Goal: Use online tool/utility: Utilize a website feature to perform a specific function

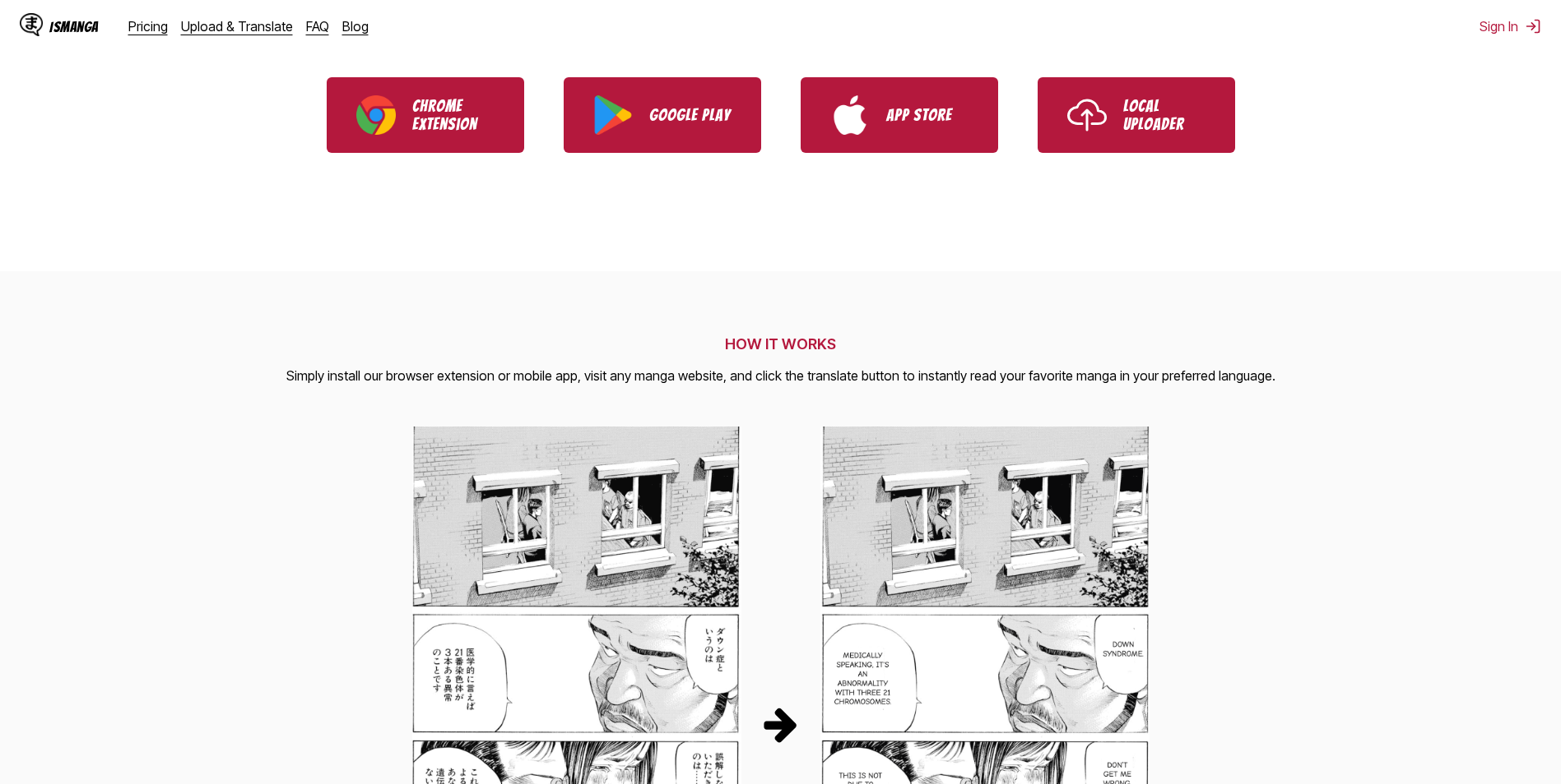
scroll to position [247, 0]
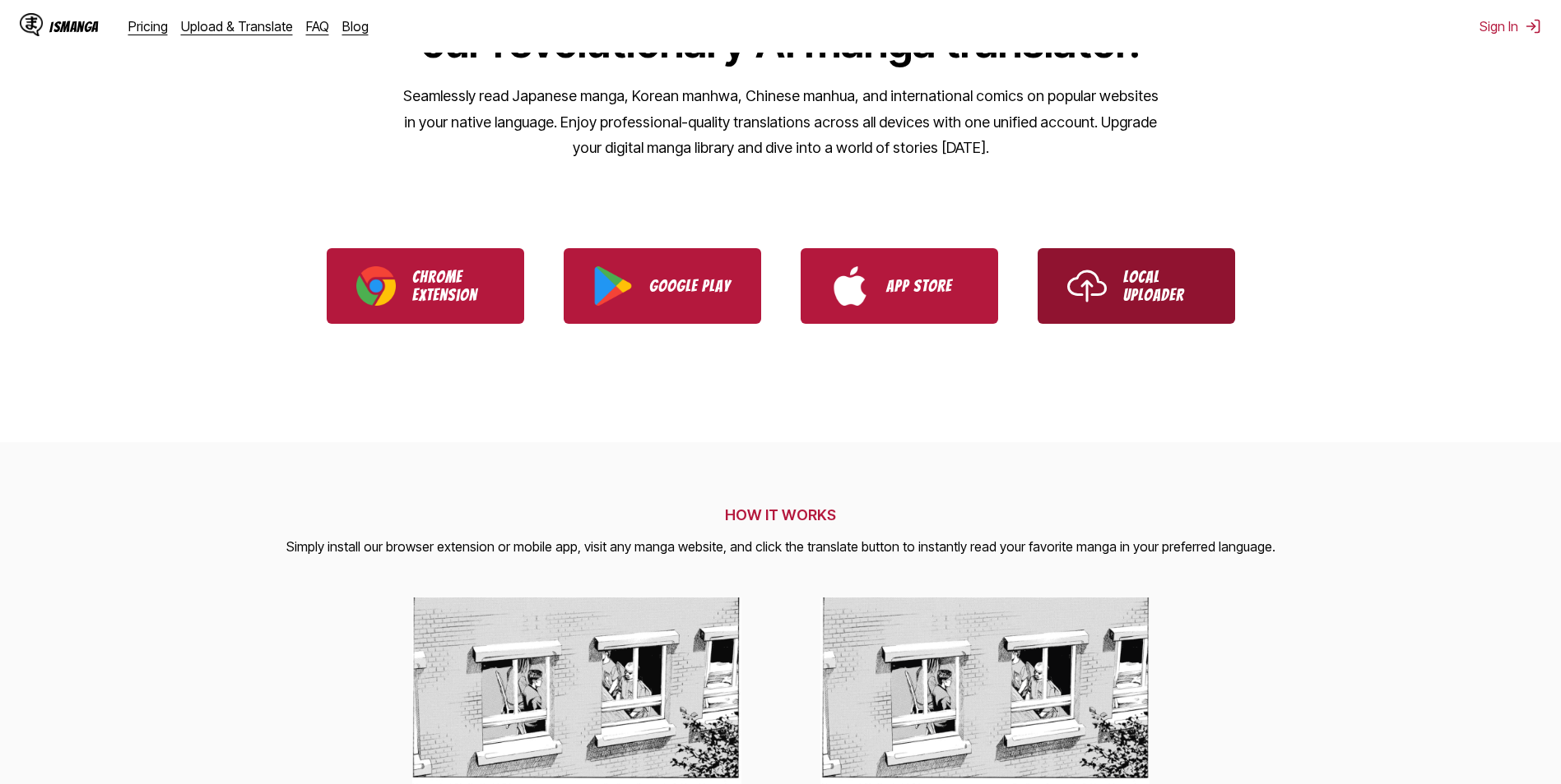
click at [1166, 290] on p "Local Uploader" at bounding box center [1164, 285] width 82 height 37
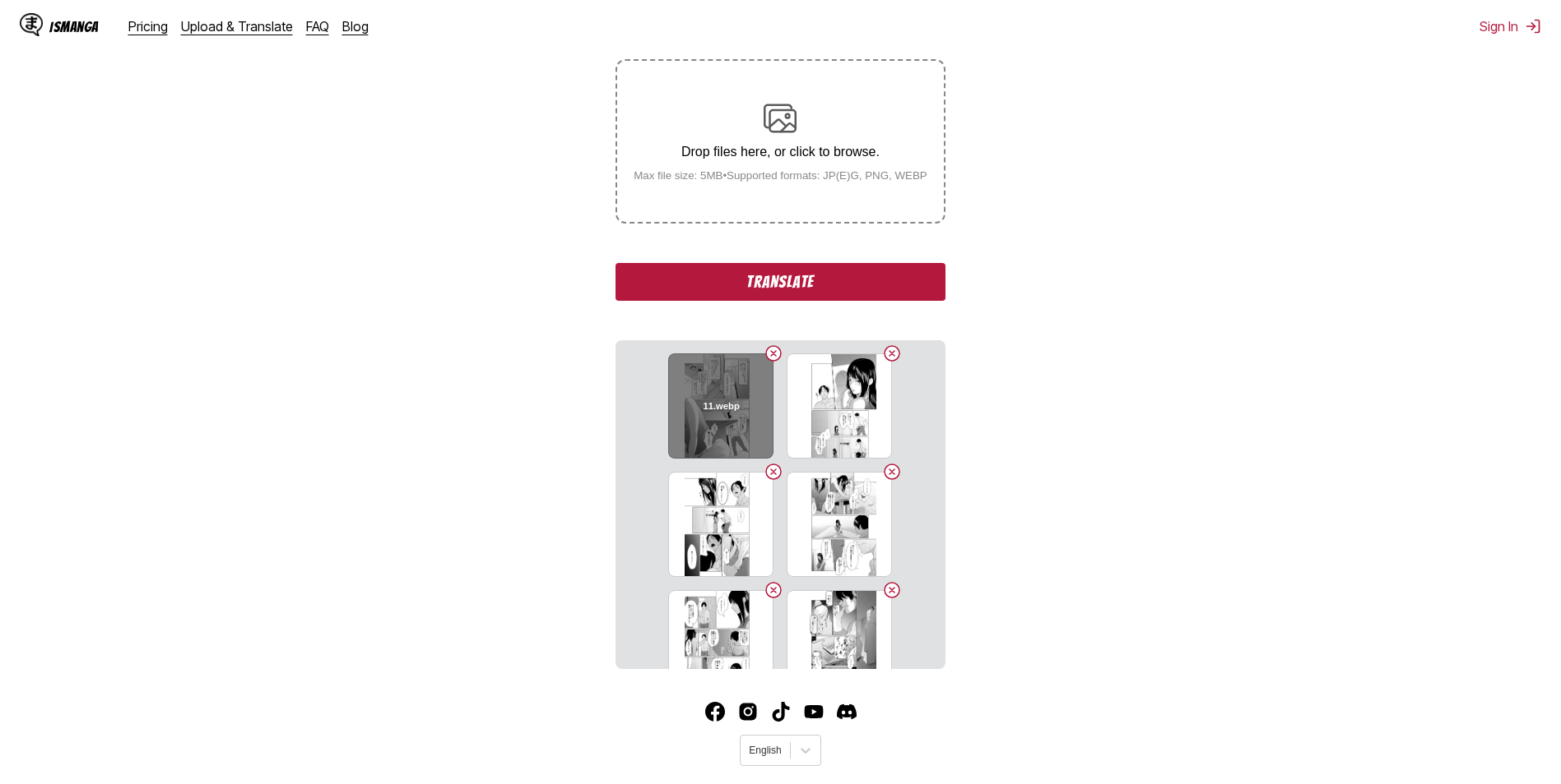
scroll to position [329, 0]
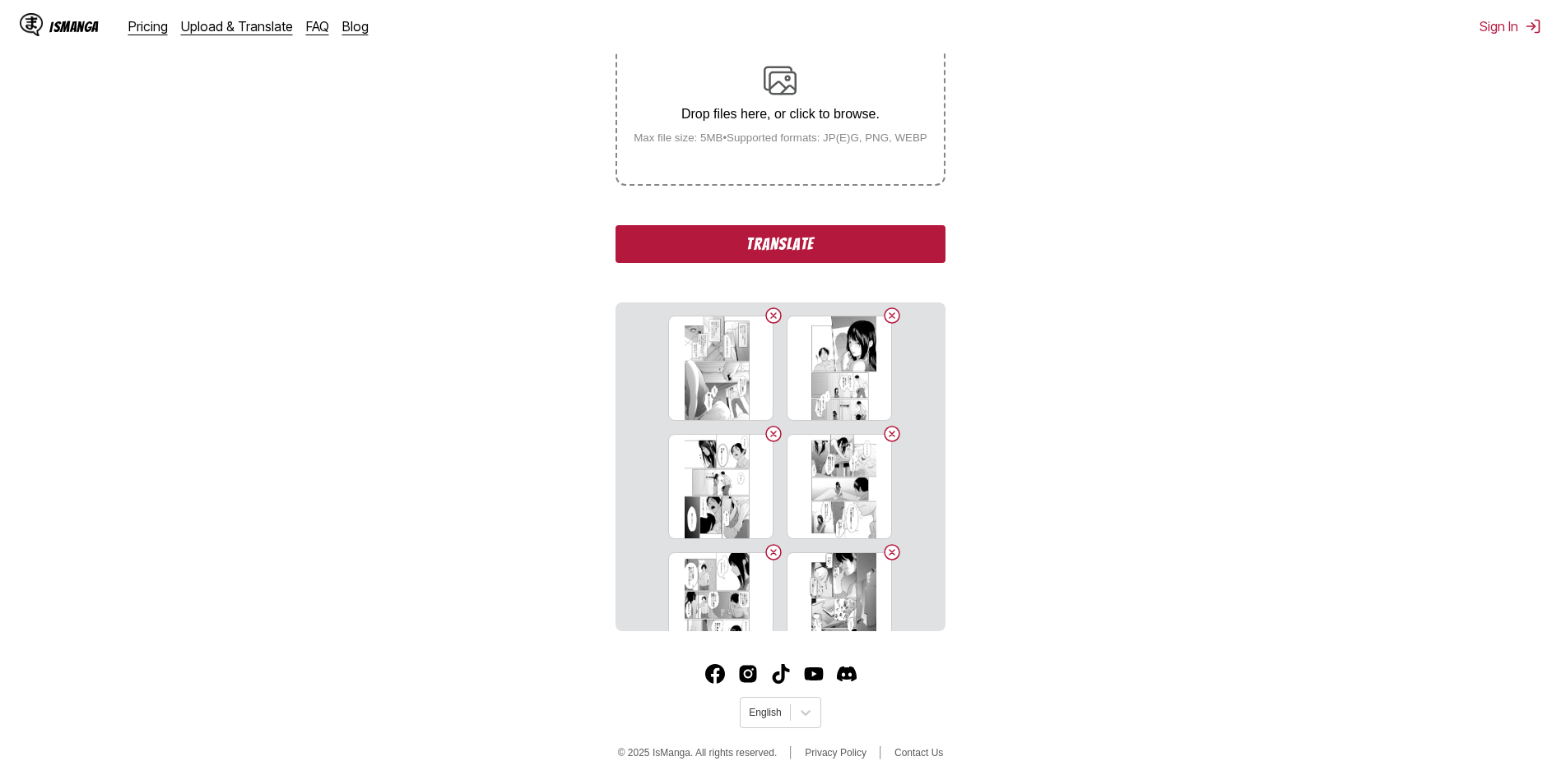
click at [827, 254] on button "Translate" at bounding box center [780, 244] width 329 height 38
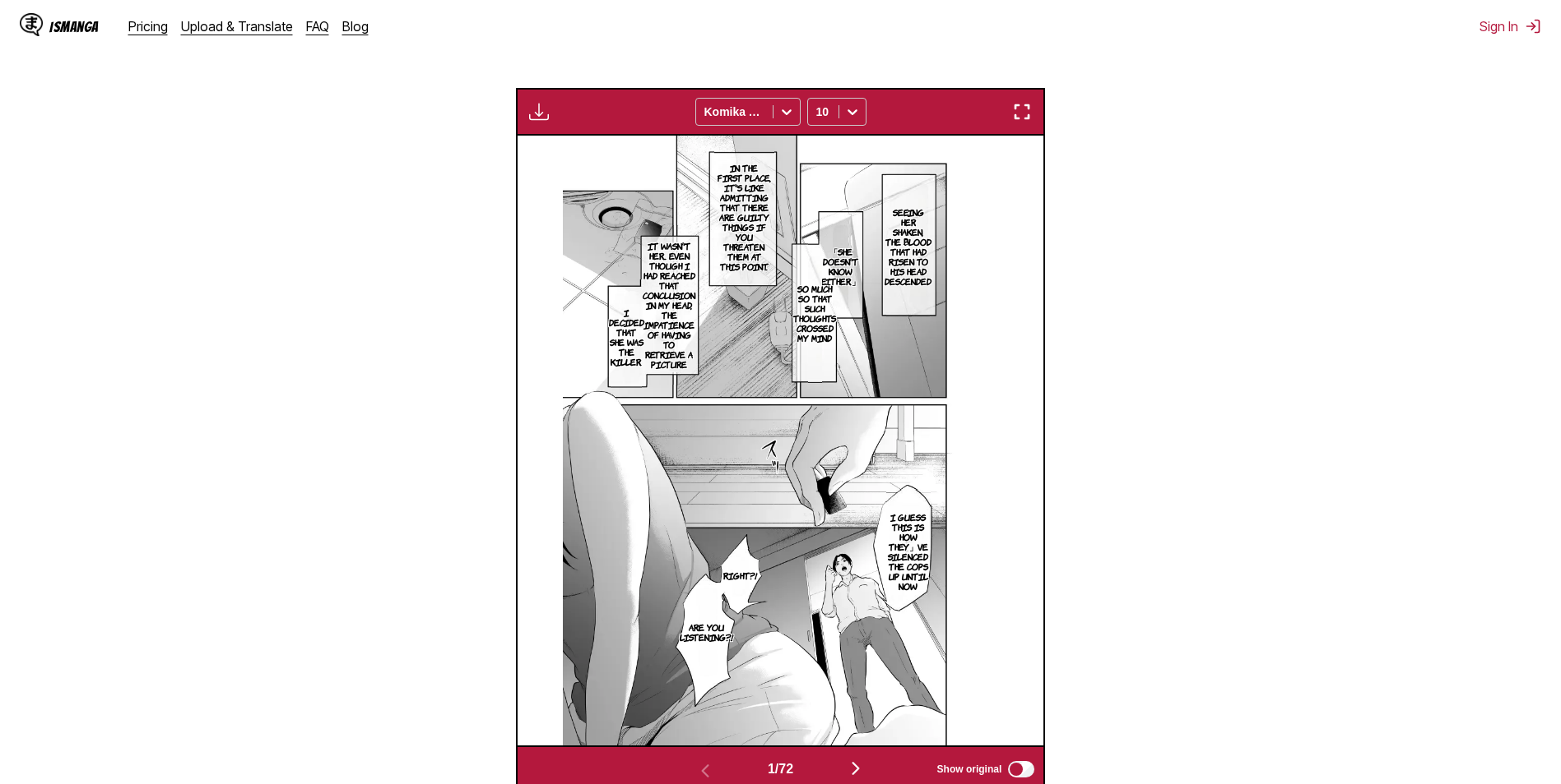
scroll to position [686, 0]
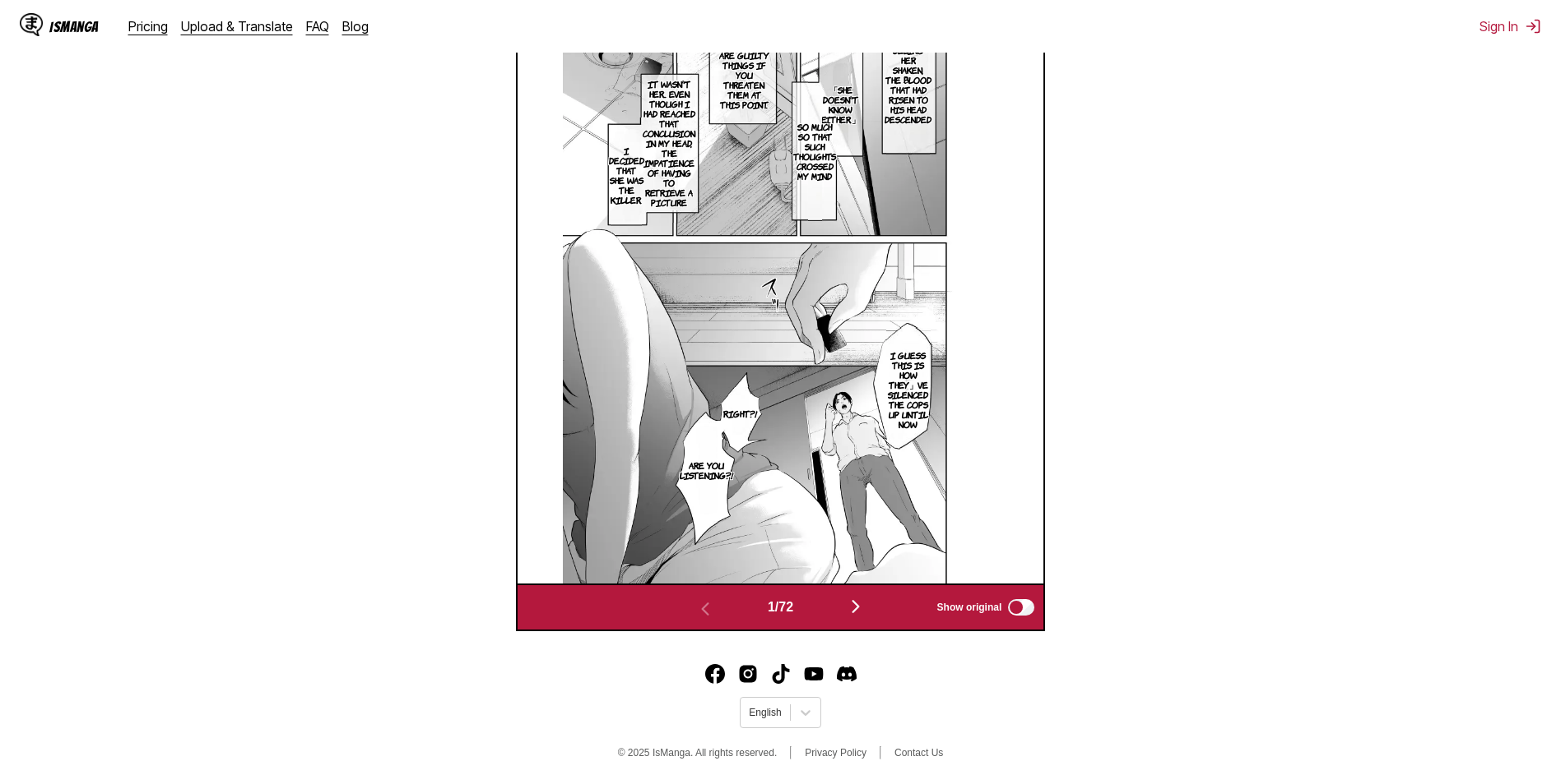
click at [862, 614] on img "button" at bounding box center [856, 607] width 20 height 20
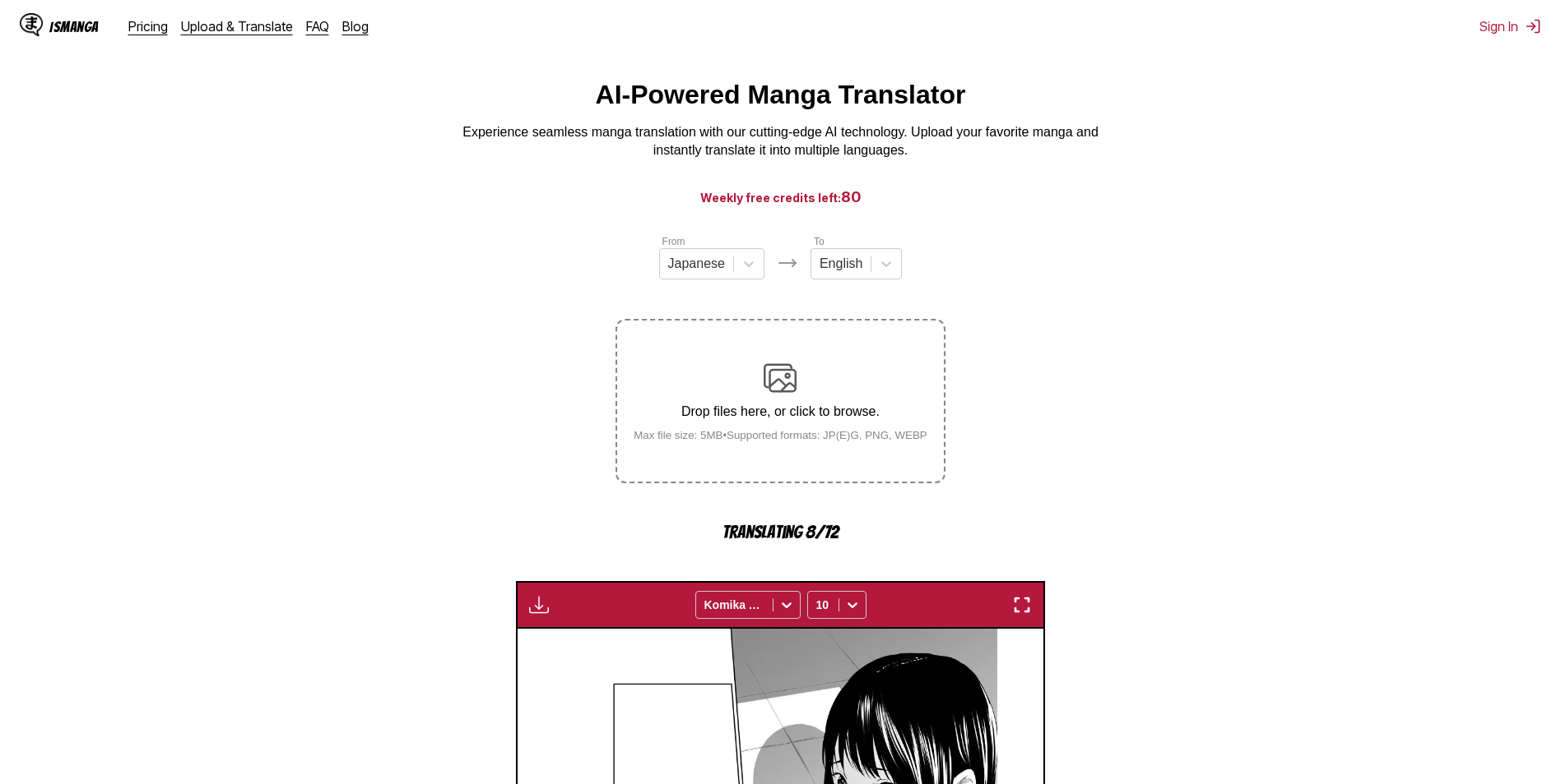
scroll to position [275, 0]
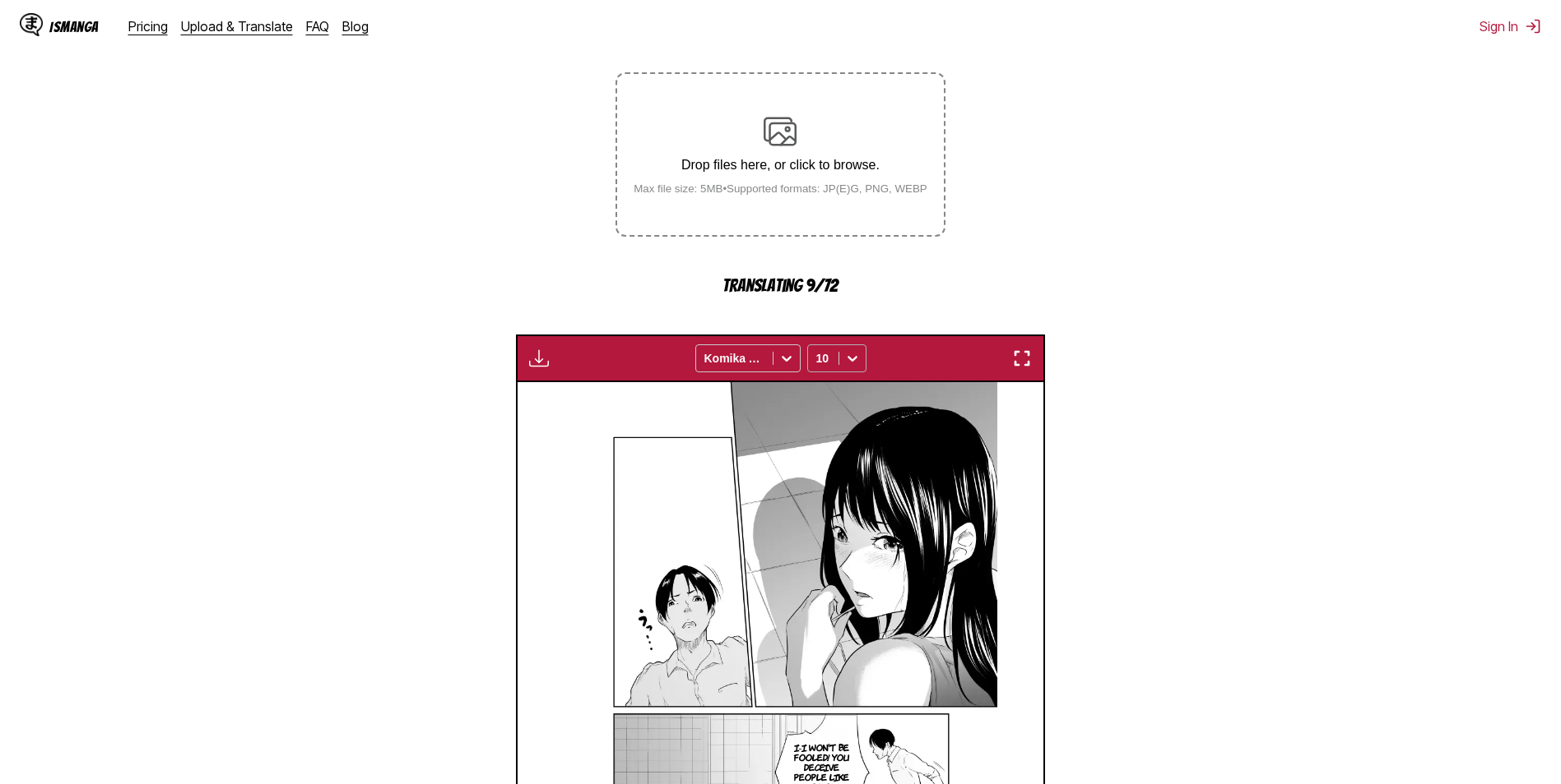
click at [821, 360] on div at bounding box center [823, 358] width 14 height 17
click at [832, 427] on div "8" at bounding box center [837, 419] width 59 height 25
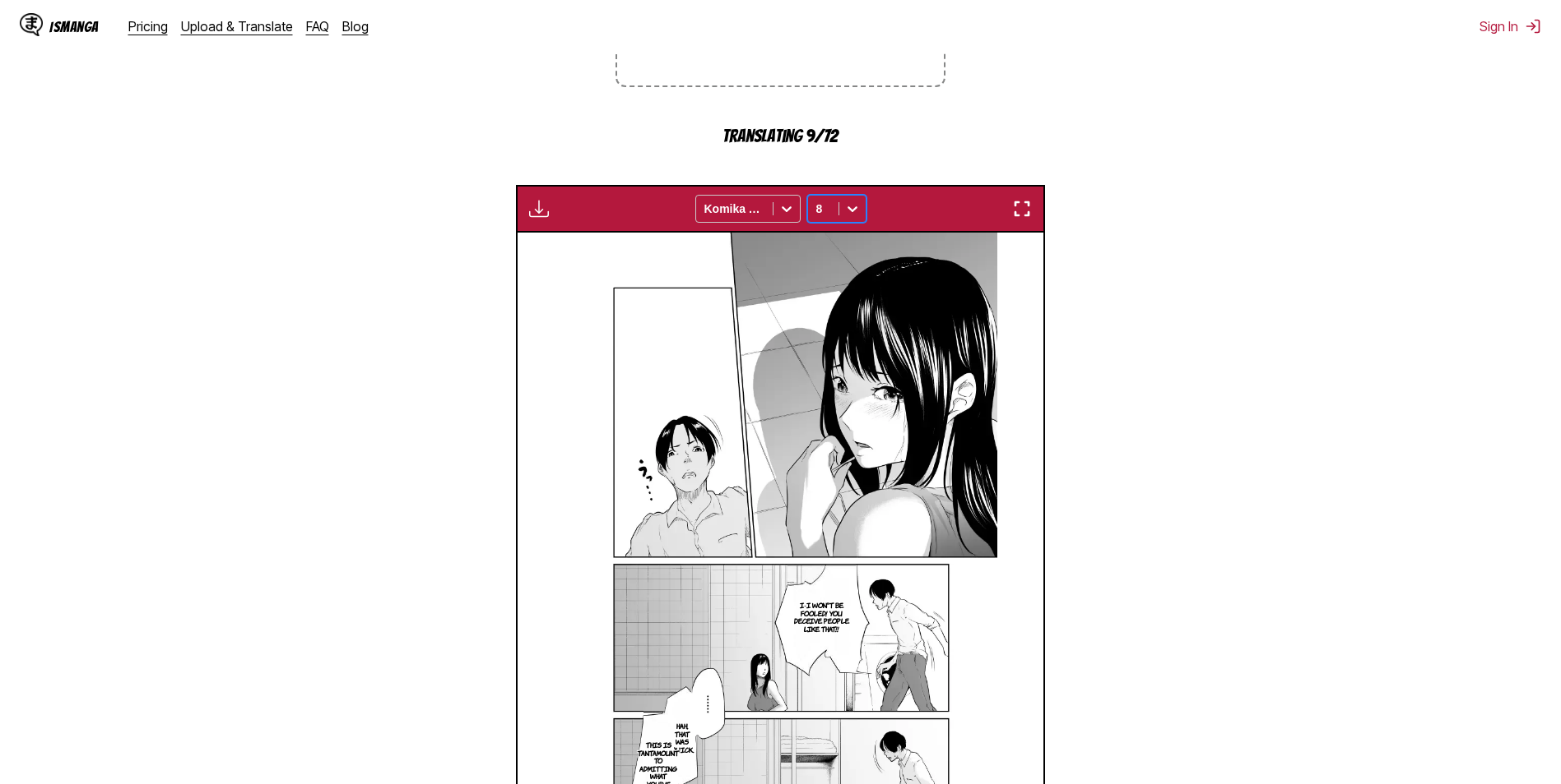
scroll to position [686, 0]
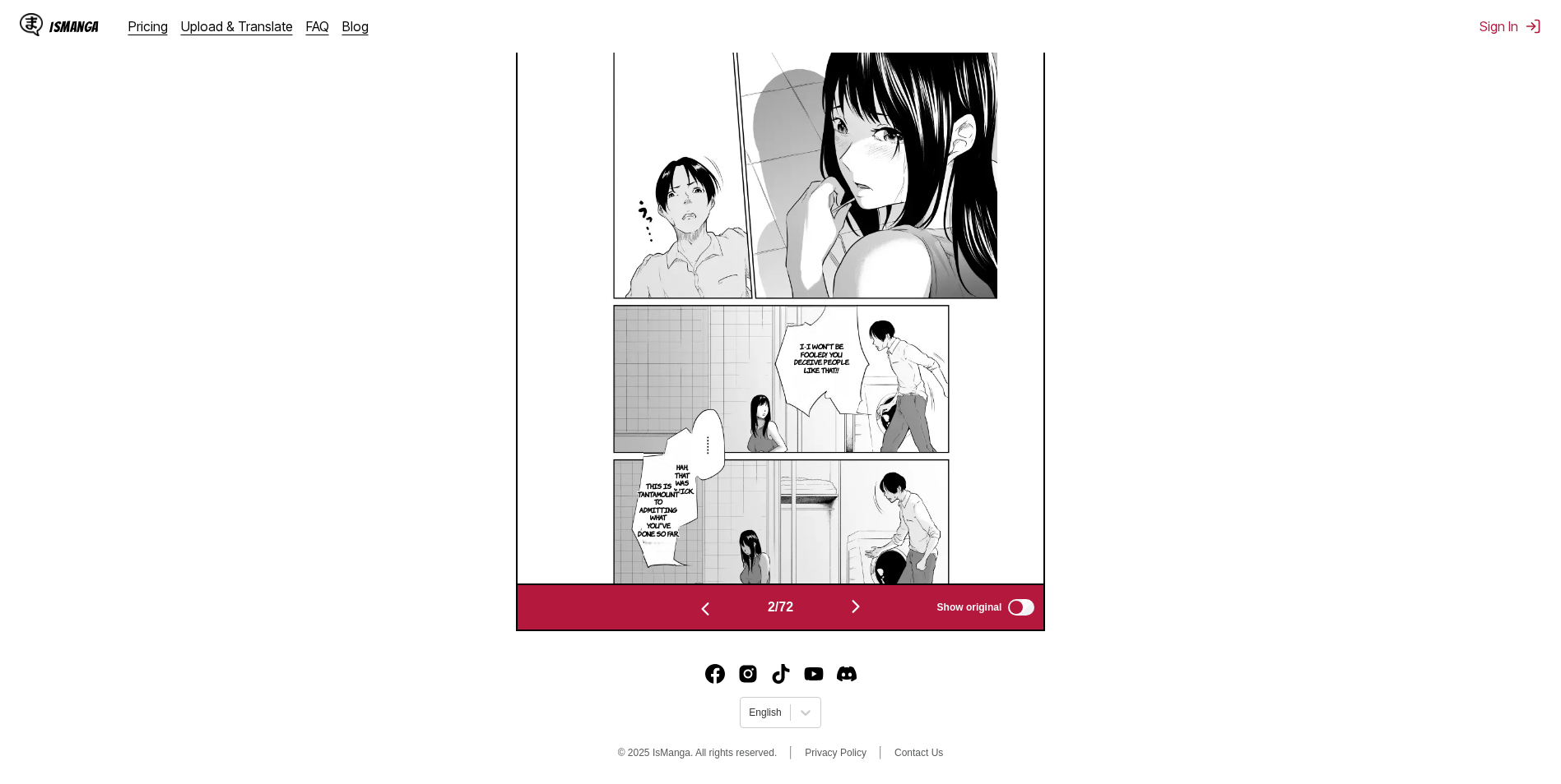
click at [689, 488] on p "Hah, that was quick." at bounding box center [682, 479] width 30 height 38
click at [1152, 467] on section "From Japanese To English Drop files here, or click to browse. Max file size: 5M…" at bounding box center [780, 105] width 1534 height 1054
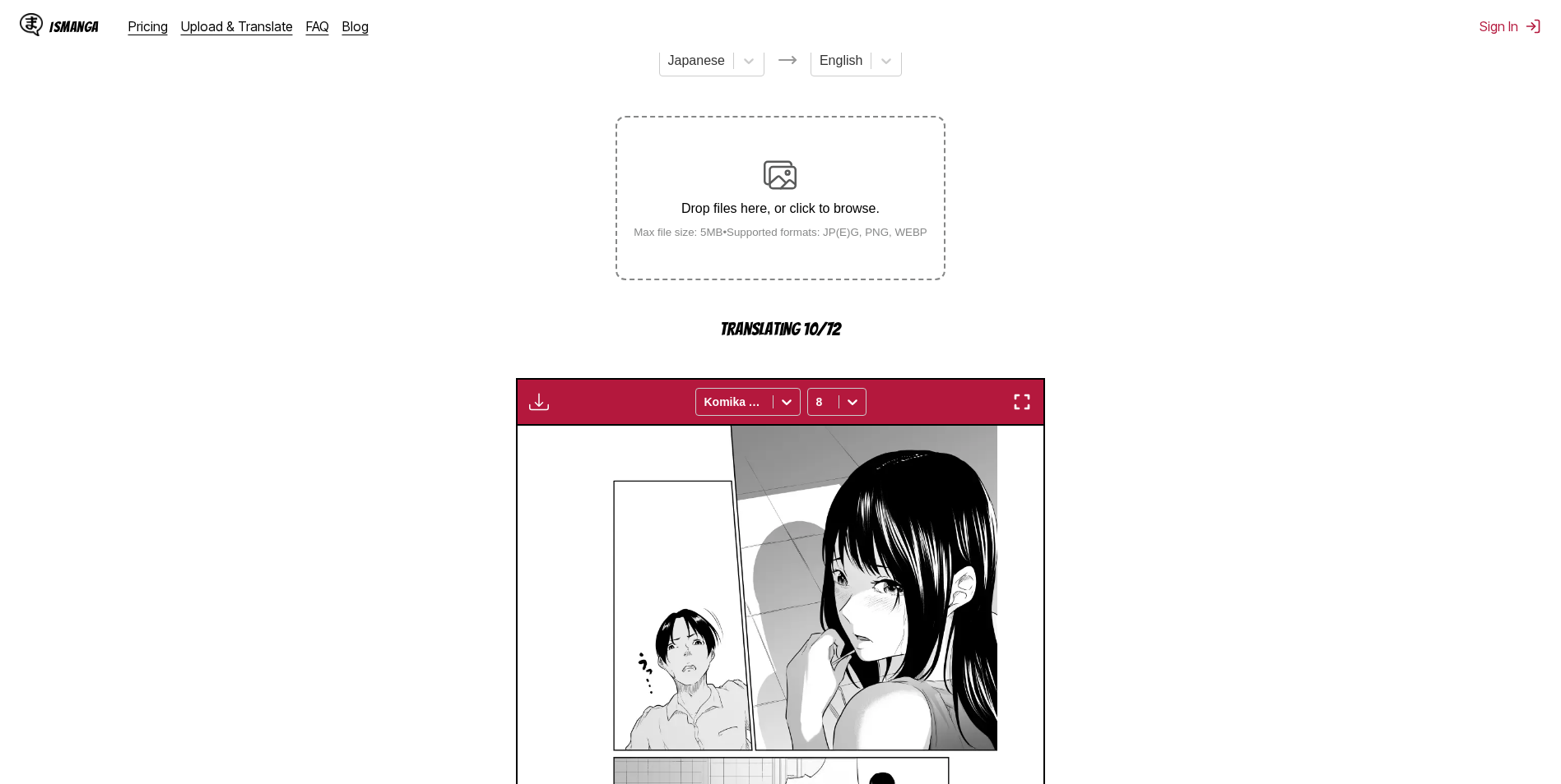
scroll to position [111, 0]
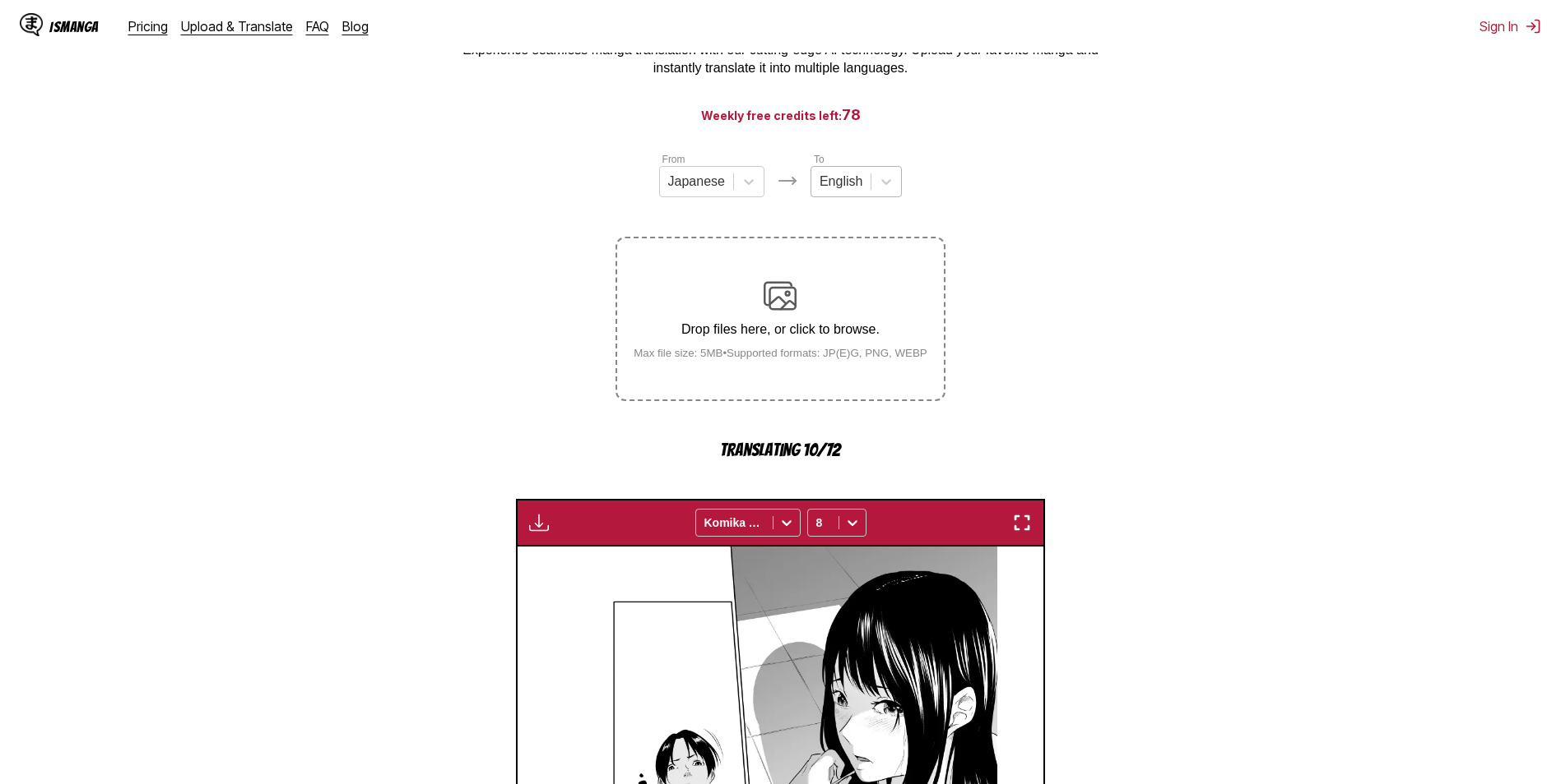
click at [854, 191] on div at bounding box center [840, 182] width 42 height 18
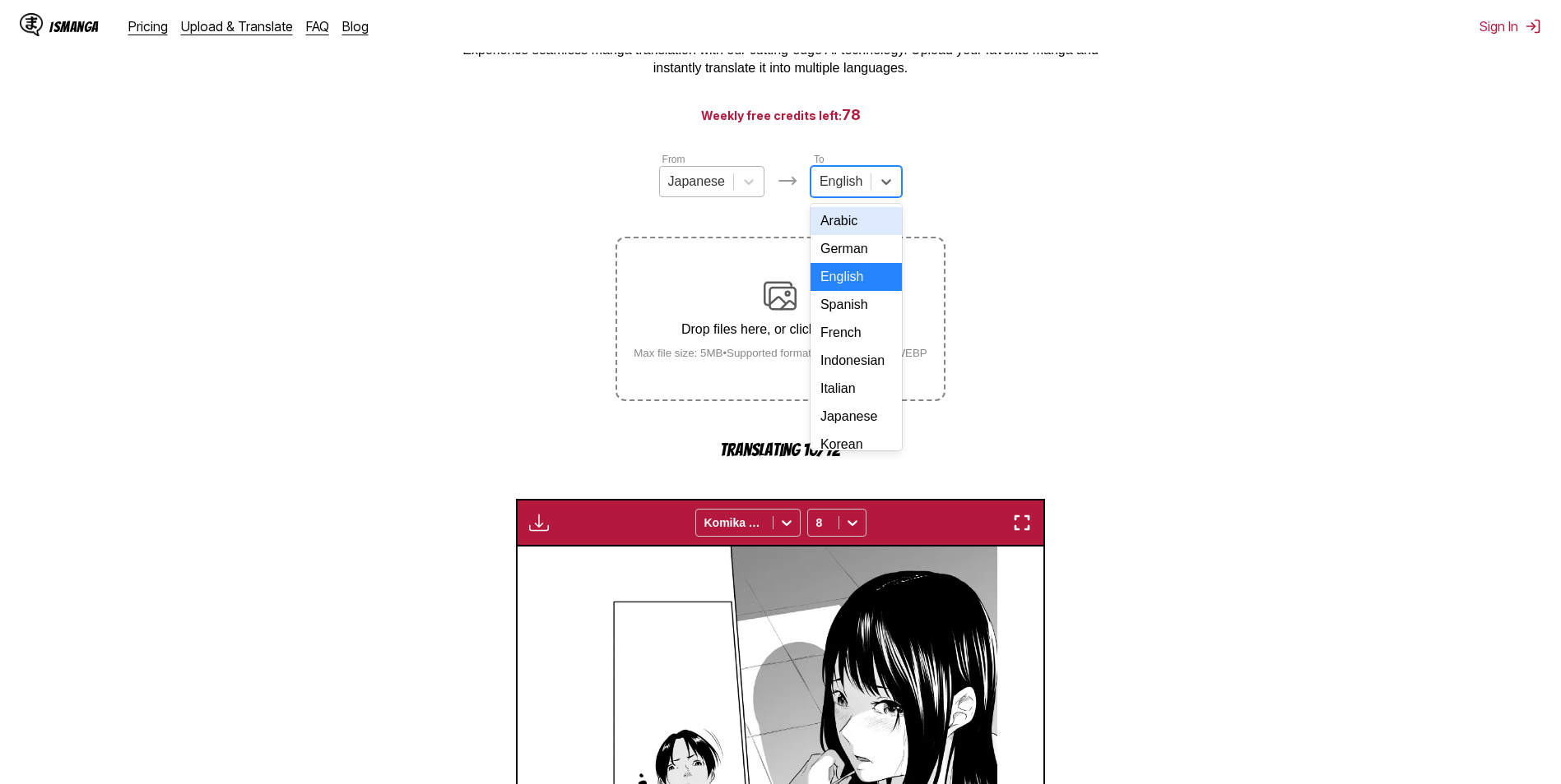
click at [714, 177] on div "Japanese" at bounding box center [697, 182] width 73 height 25
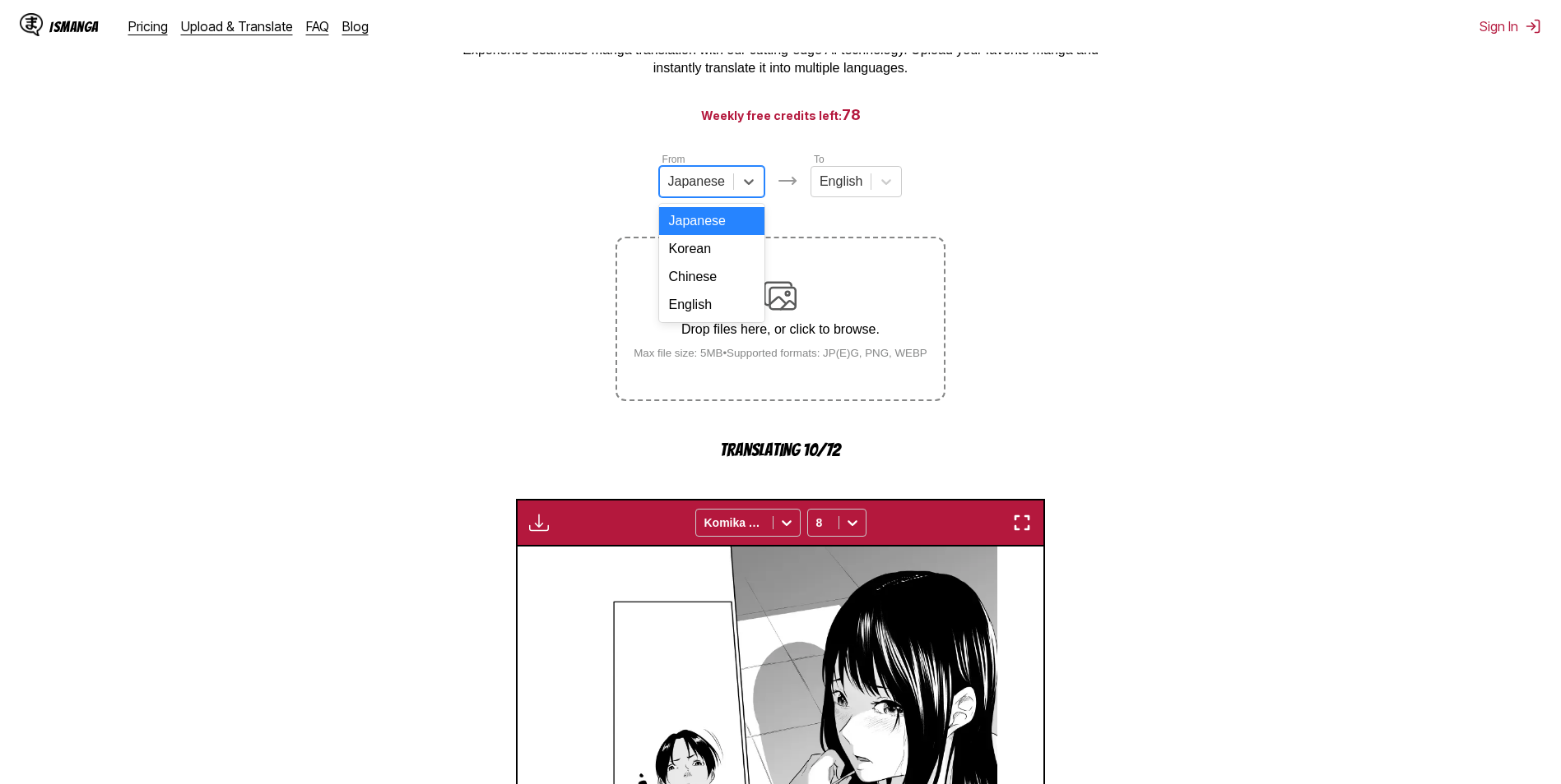
click at [1101, 258] on section "From 4 results available. Use Up and Down to choose options, press Enter to sel…" at bounding box center [780, 677] width 1534 height 1054
click at [818, 525] on input "text" at bounding box center [817, 522] width 3 height 13
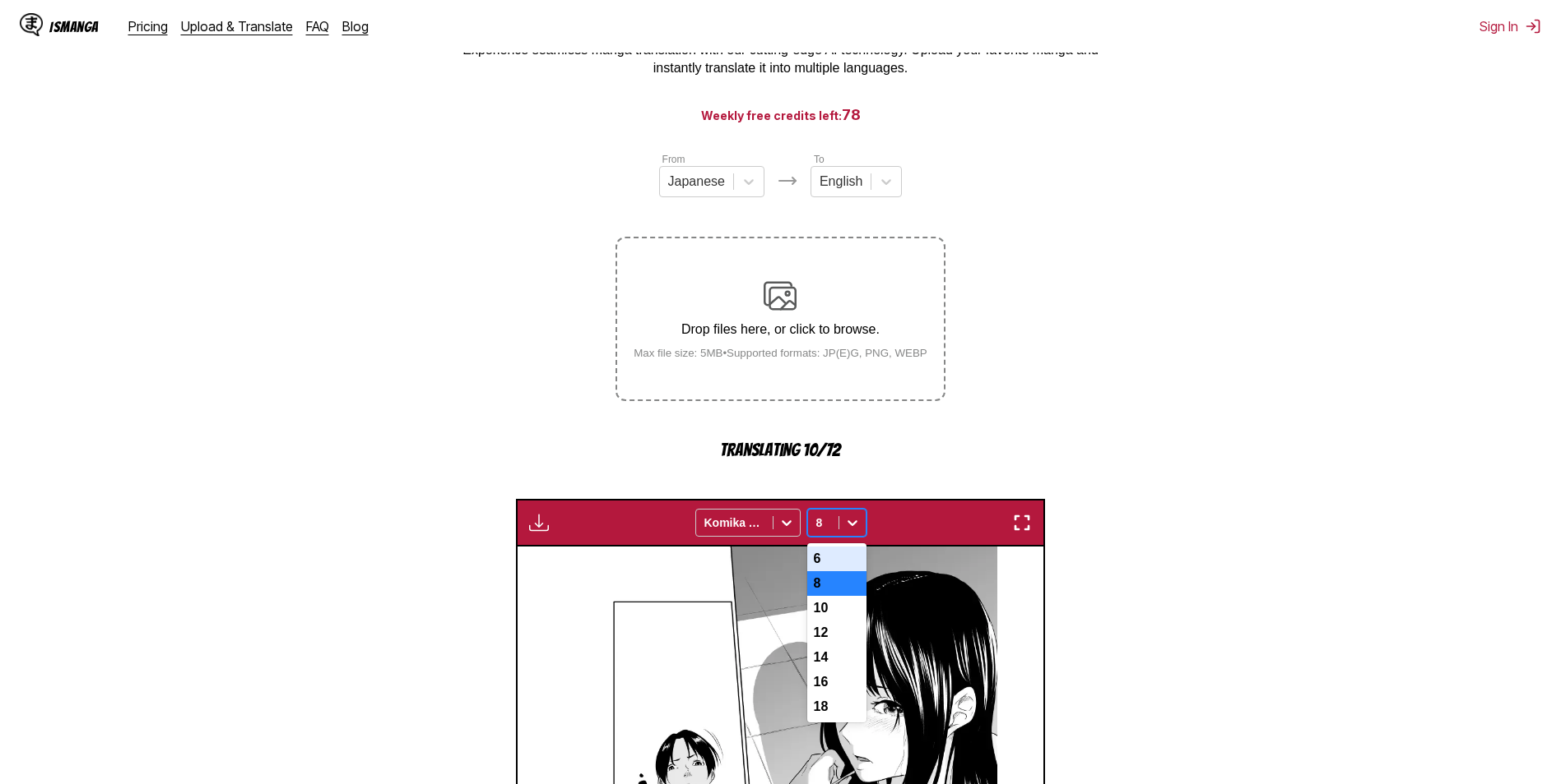
click at [824, 571] on div "6" at bounding box center [837, 559] width 59 height 25
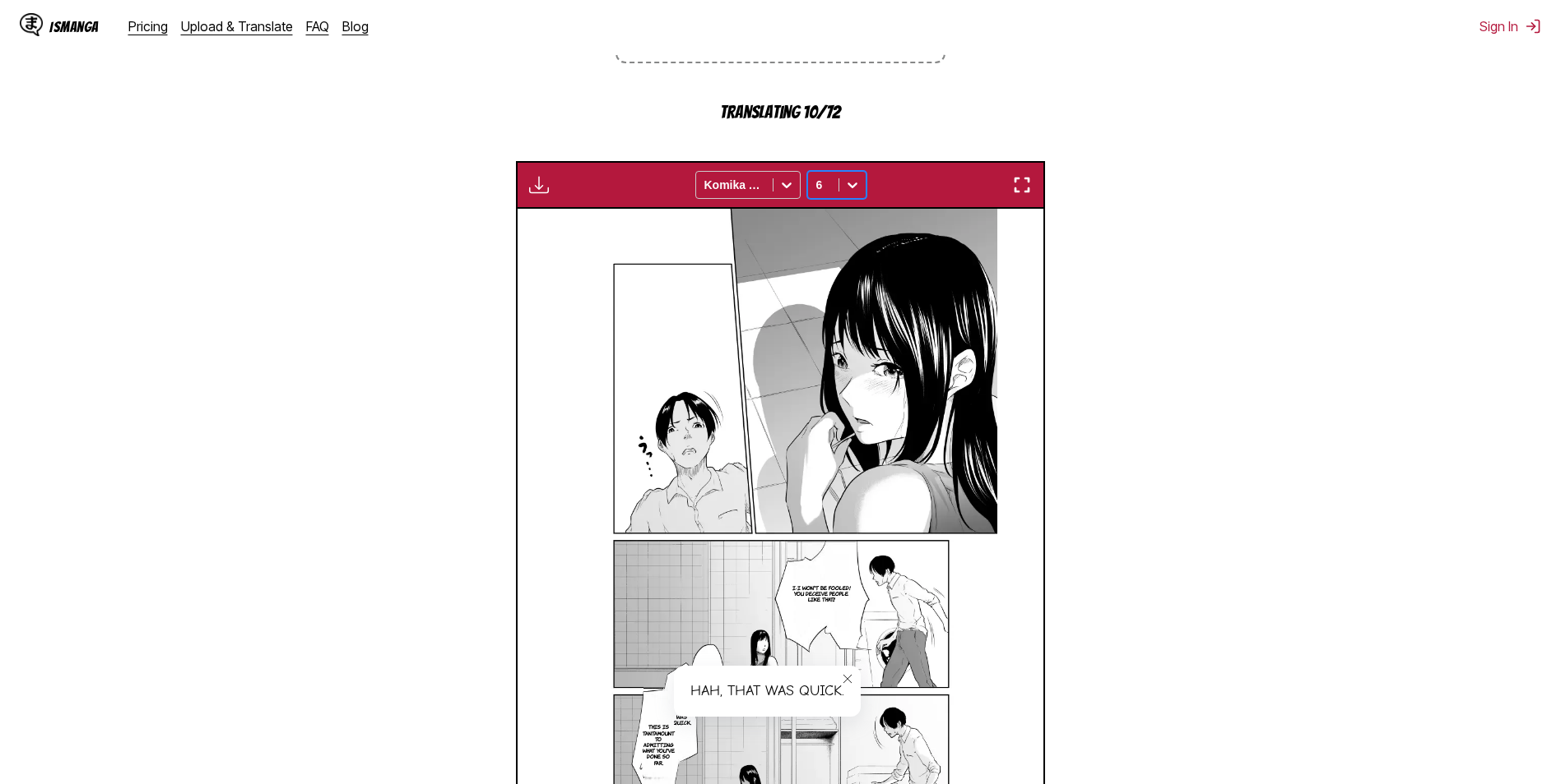
scroll to position [604, 0]
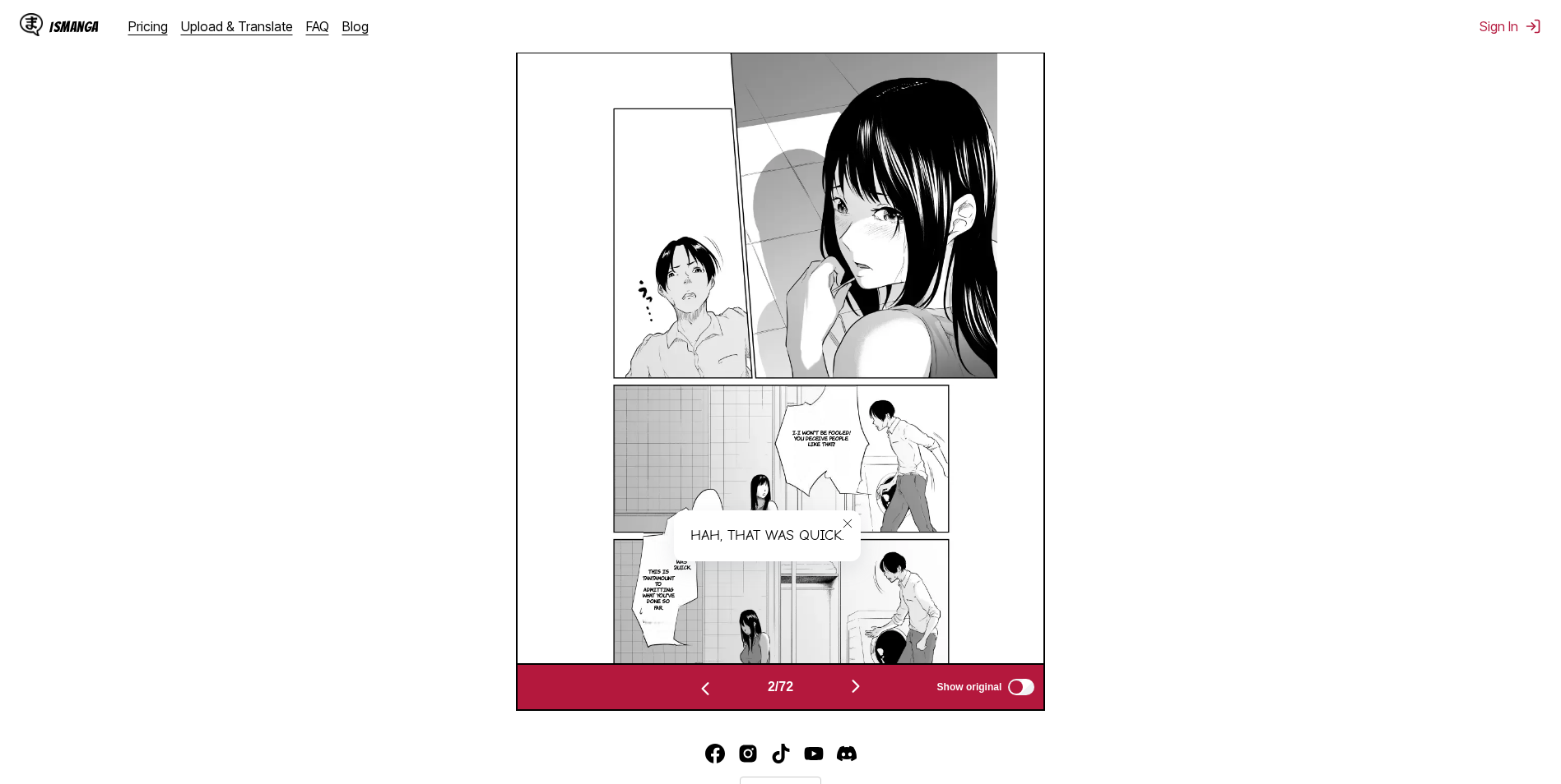
click at [845, 522] on icon "close-tooltip" at bounding box center [847, 523] width 8 height 8
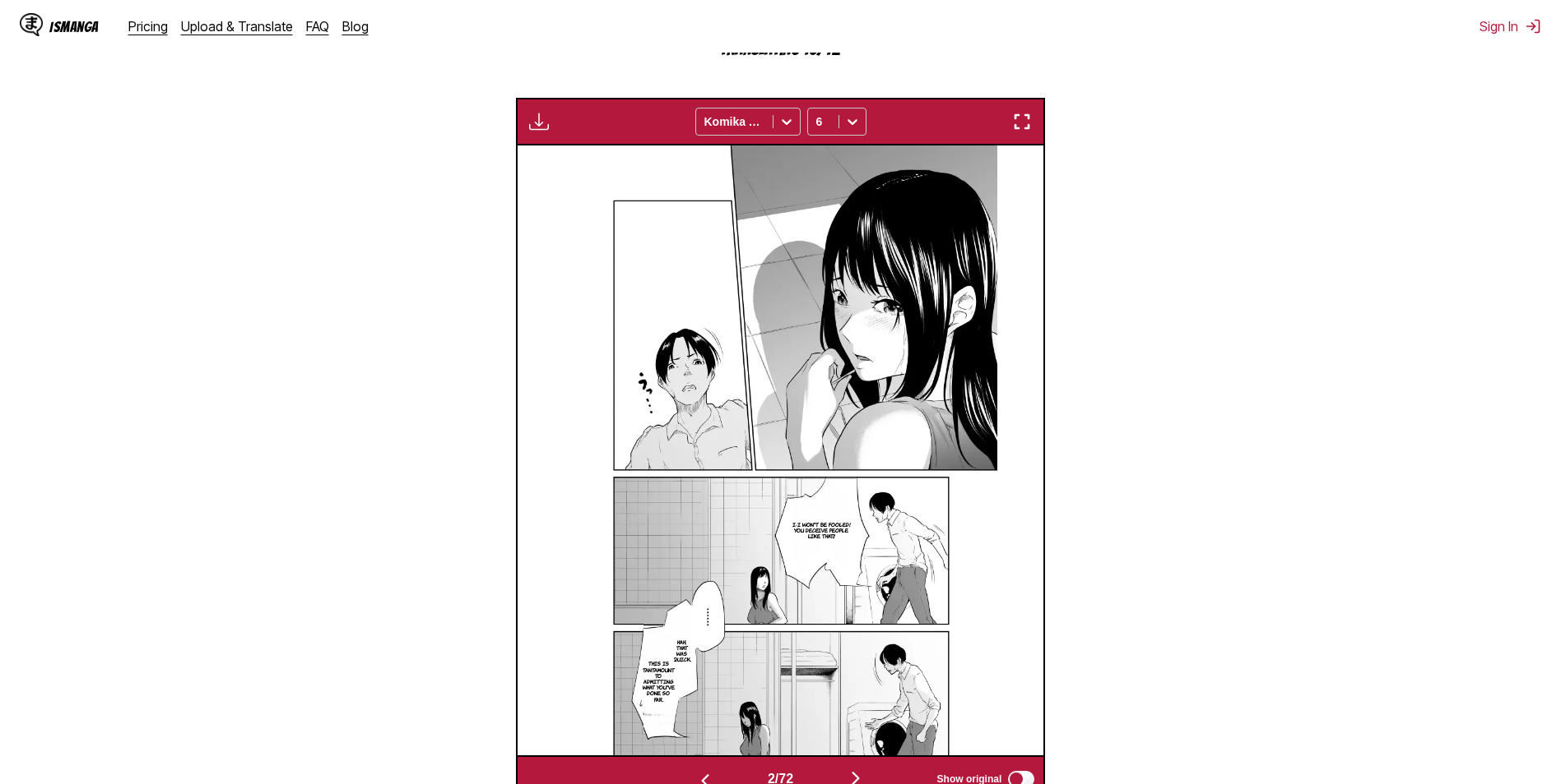
scroll to position [686, 0]
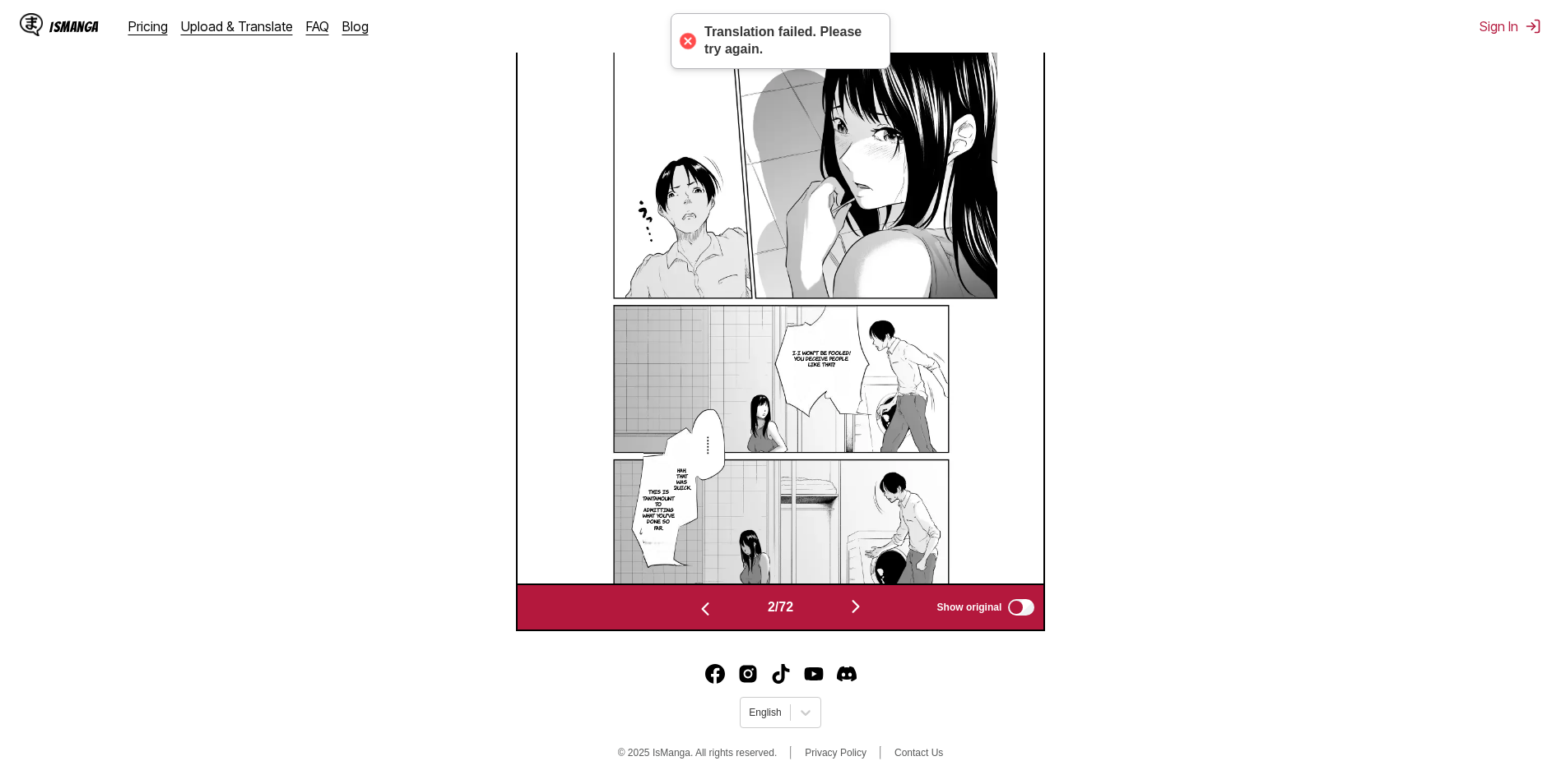
click at [858, 615] on img "button" at bounding box center [856, 607] width 20 height 20
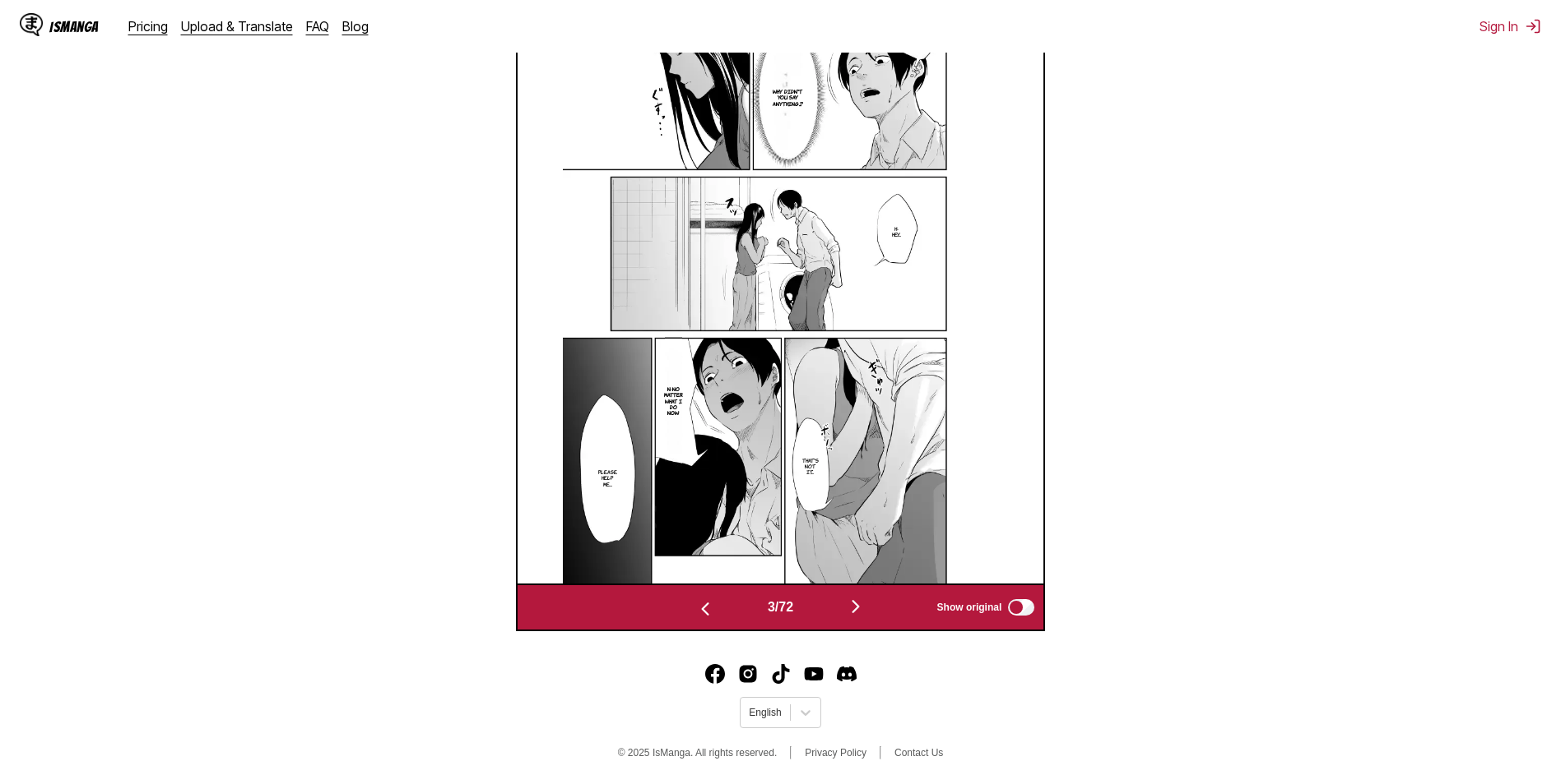
click at [856, 602] on img "button" at bounding box center [856, 607] width 20 height 20
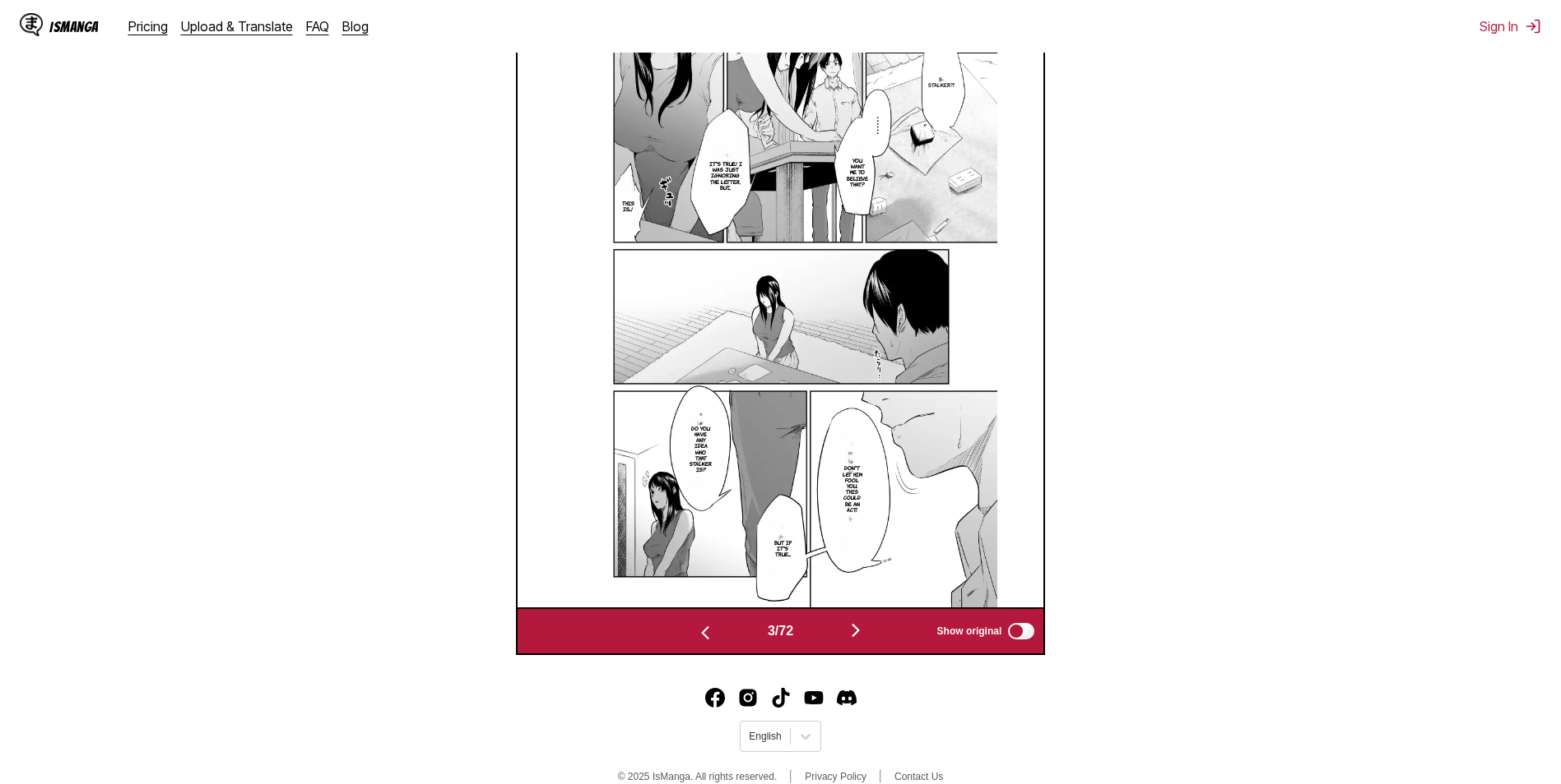
click at [856, 602] on img at bounding box center [780, 303] width 435 height 610
click at [858, 629] on img "button" at bounding box center [856, 631] width 20 height 20
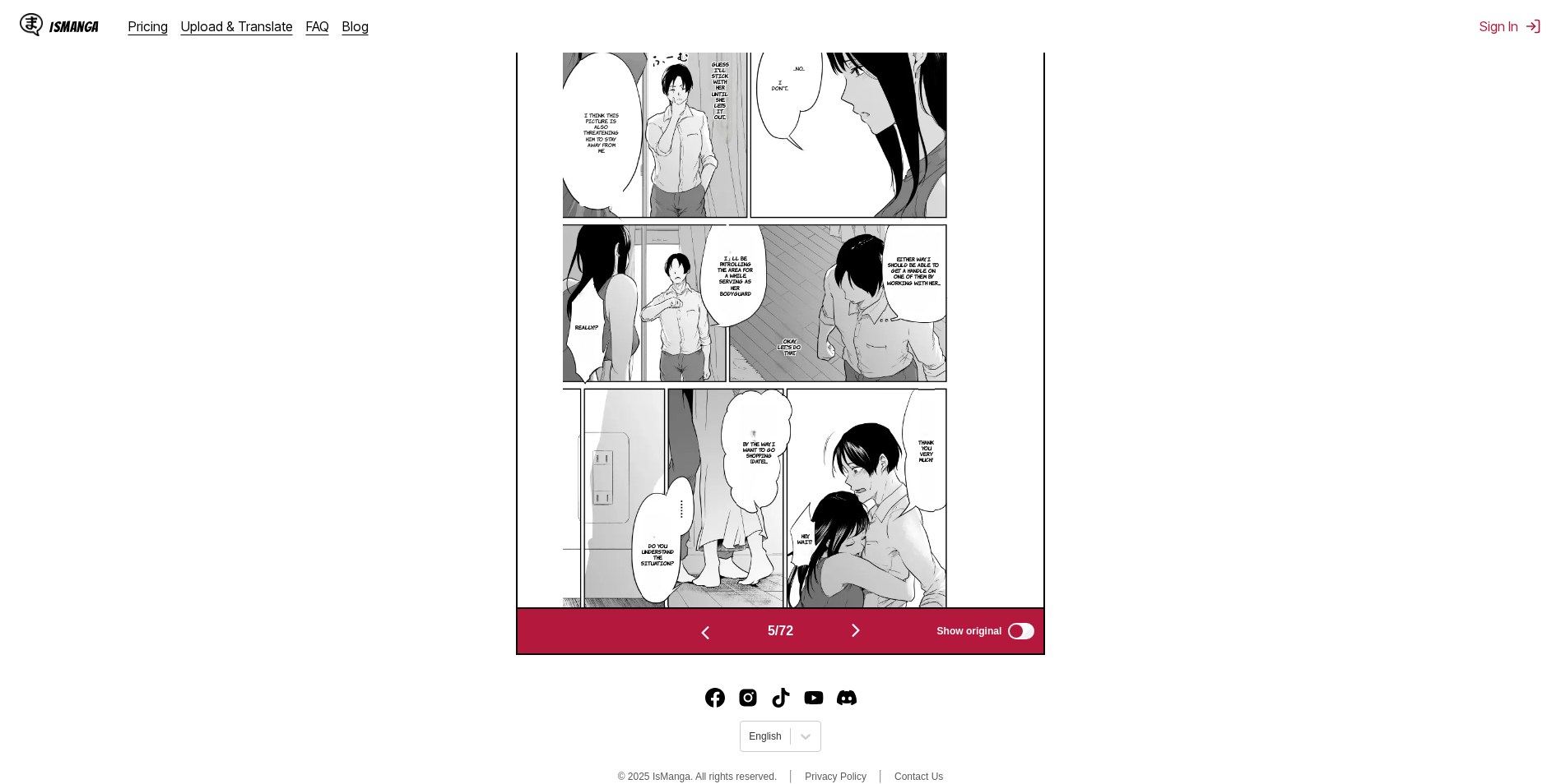
click at [858, 629] on img "button" at bounding box center [856, 631] width 20 height 20
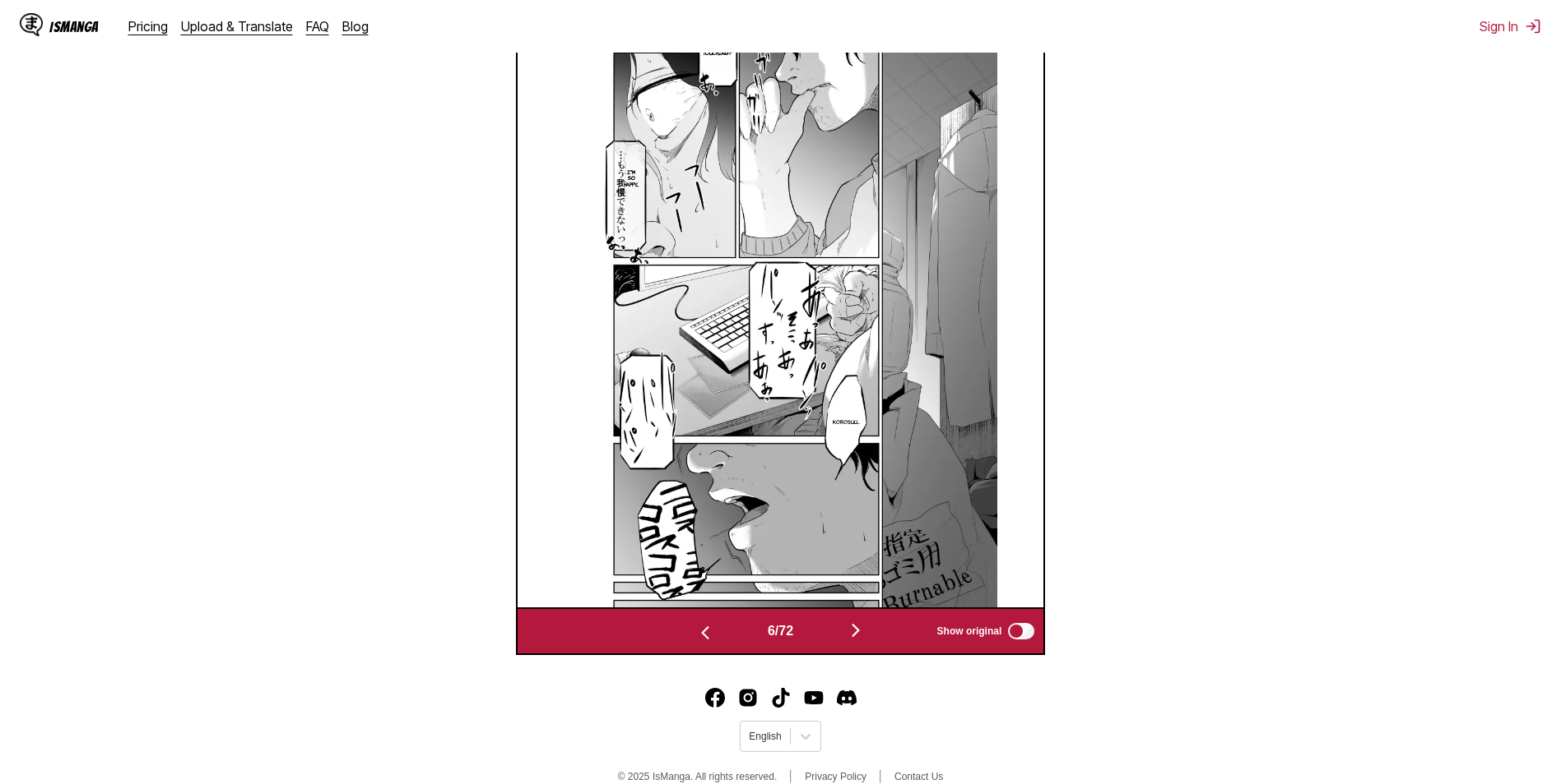
click at [858, 629] on img "button" at bounding box center [856, 631] width 20 height 20
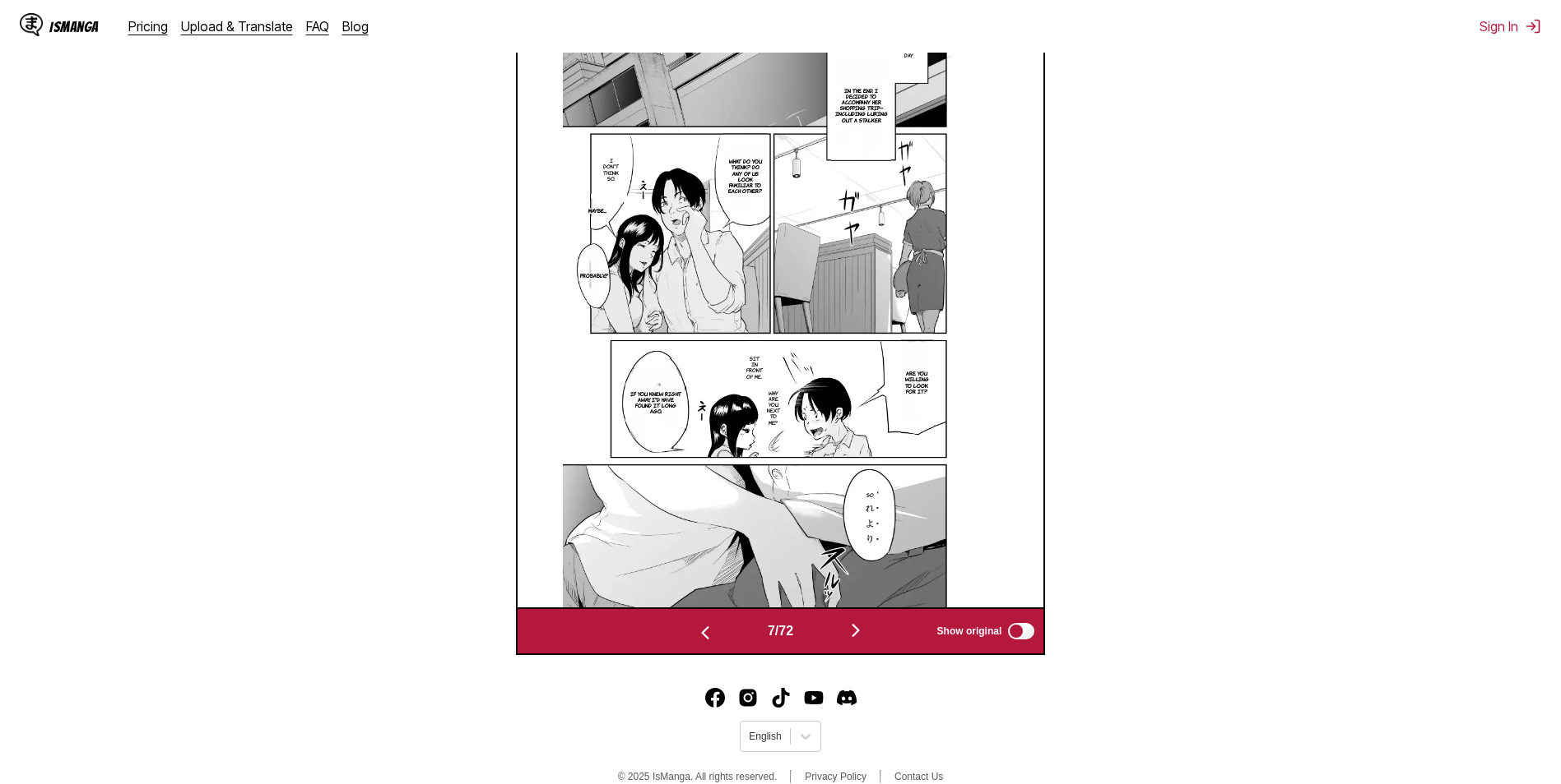
click at [858, 629] on img "button" at bounding box center [856, 631] width 20 height 20
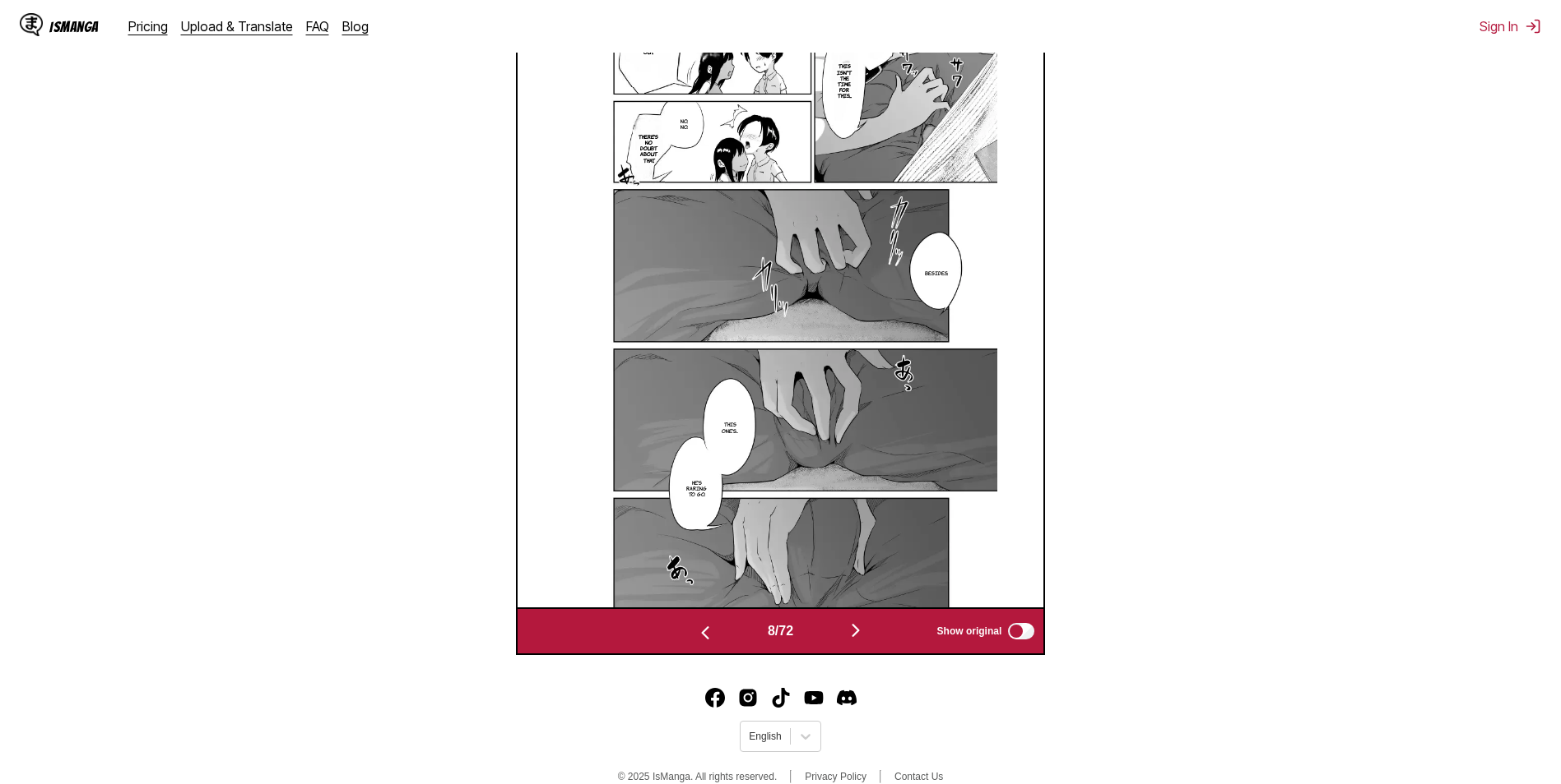
click at [858, 626] on img "button" at bounding box center [856, 631] width 20 height 20
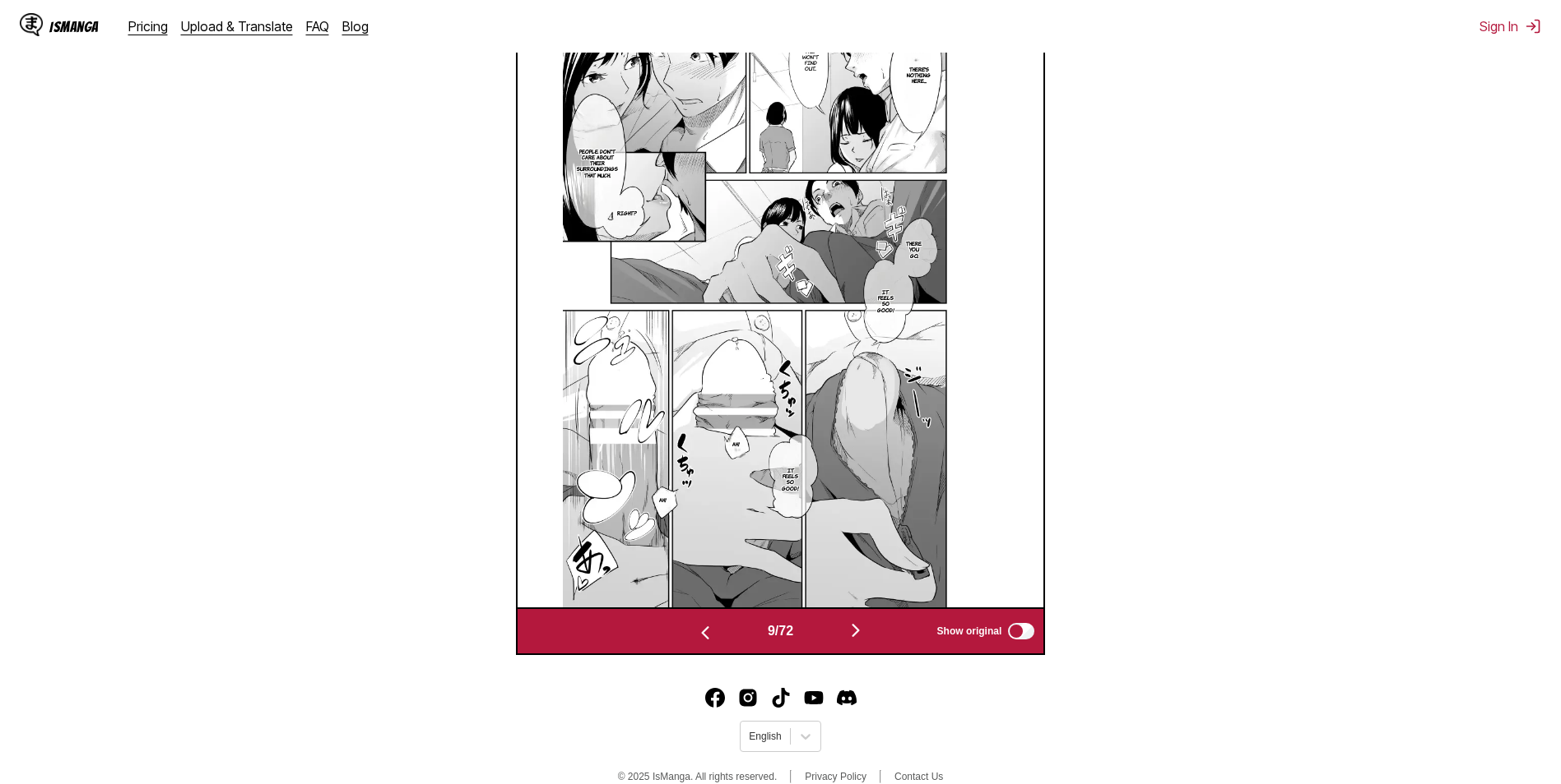
click at [858, 626] on img "button" at bounding box center [856, 631] width 20 height 20
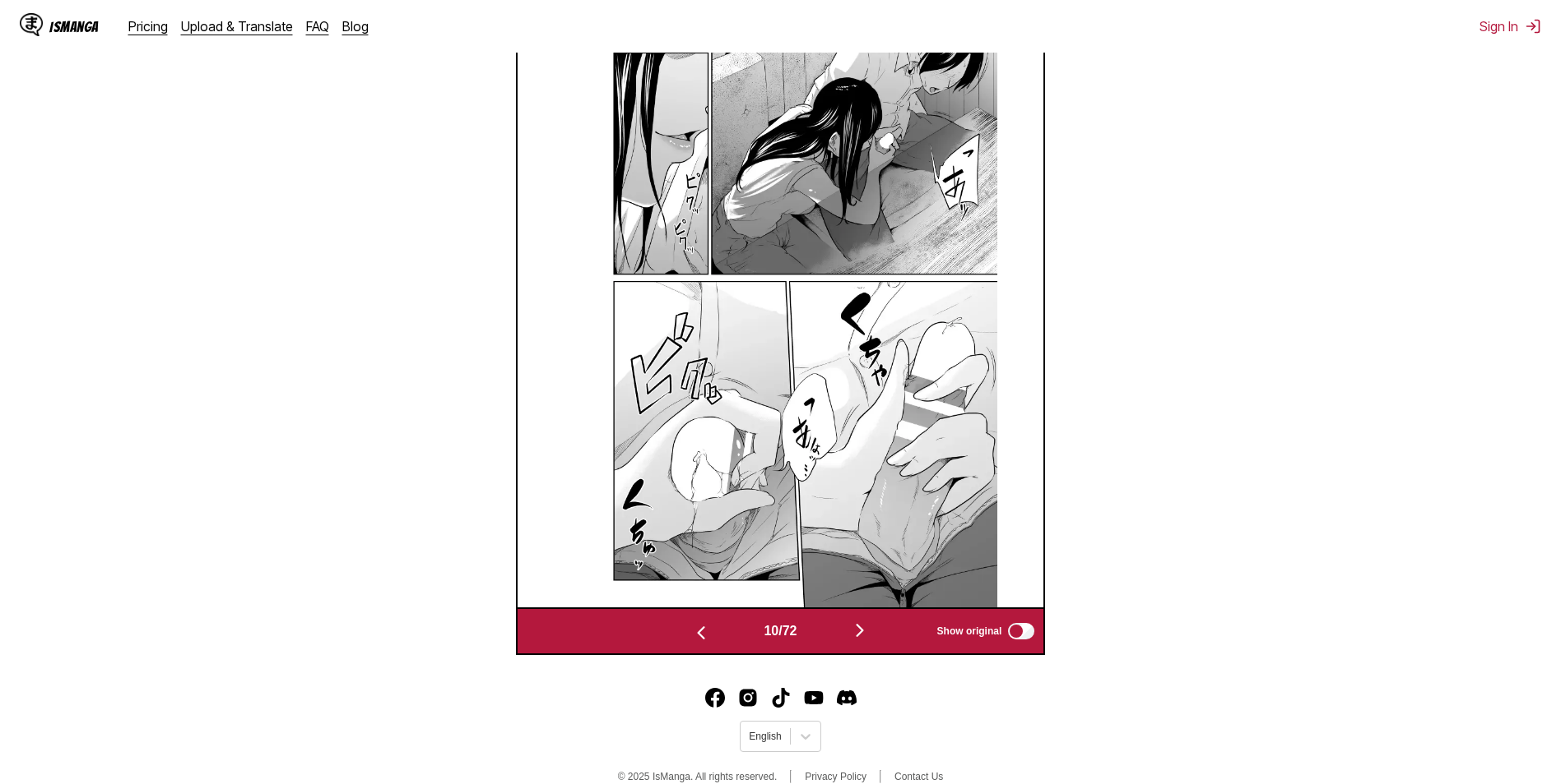
click at [858, 626] on img "button" at bounding box center [860, 631] width 20 height 20
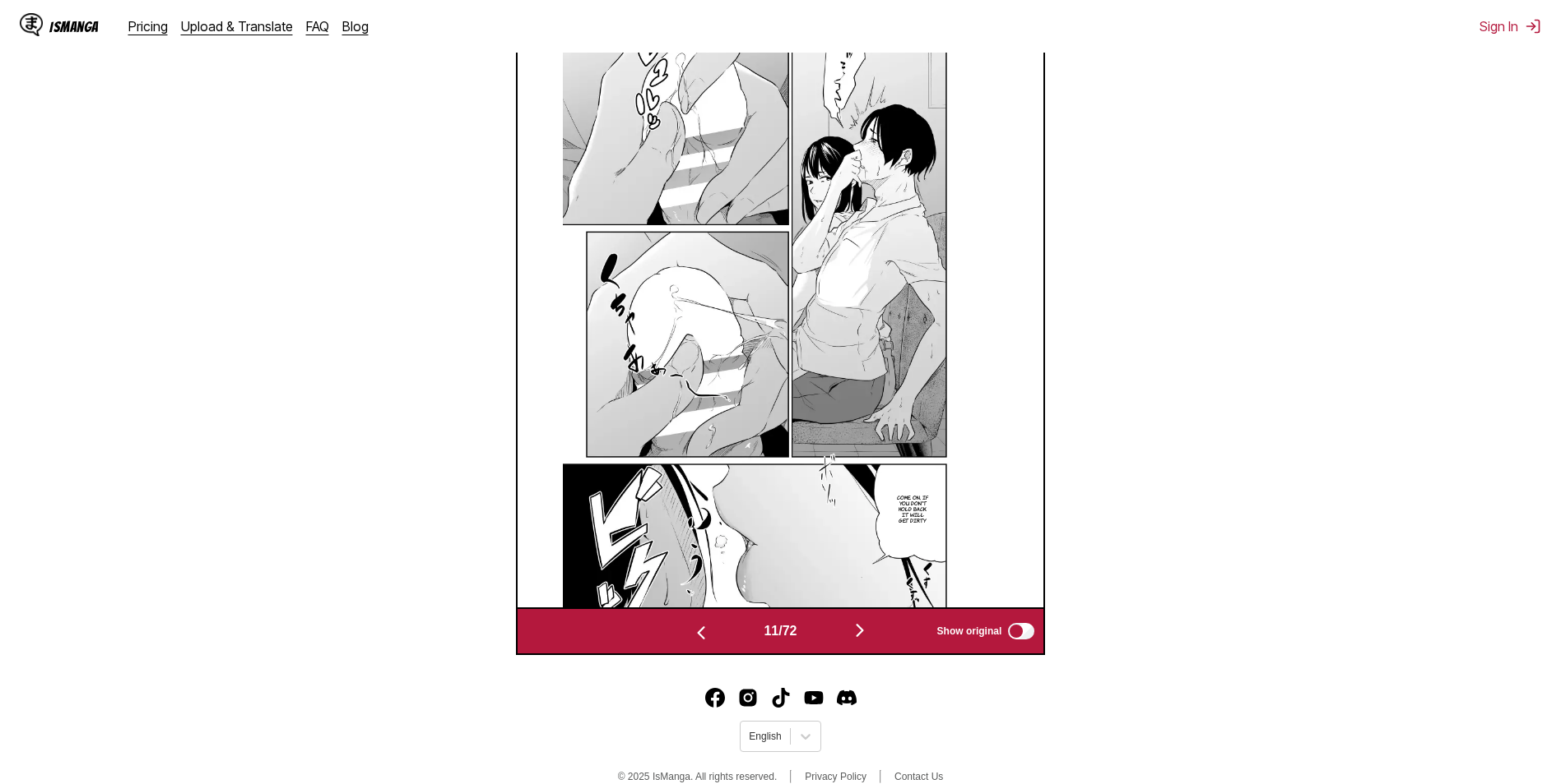
click at [858, 626] on img "button" at bounding box center [860, 631] width 20 height 20
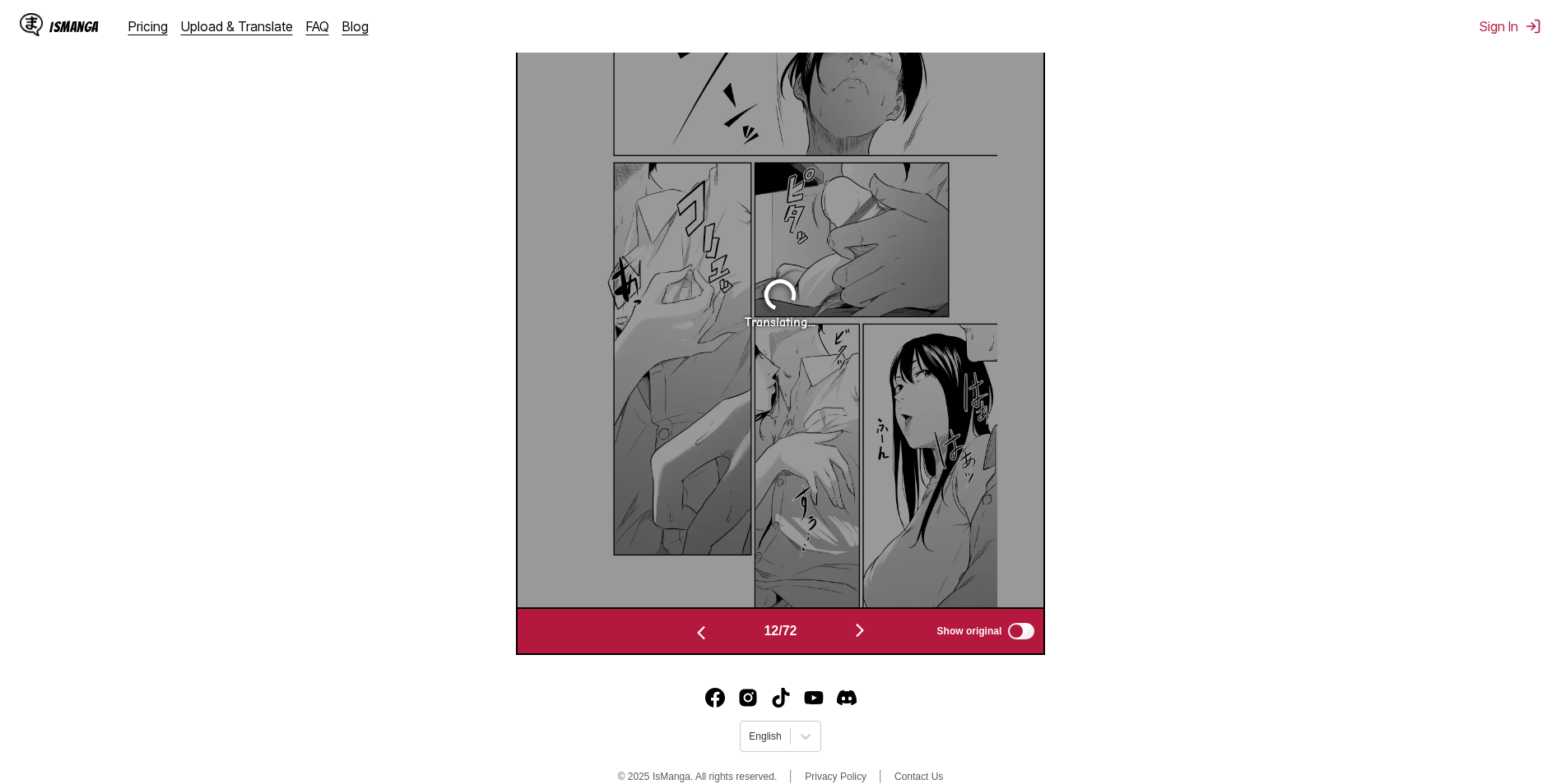
click at [856, 626] on img "button" at bounding box center [860, 631] width 20 height 20
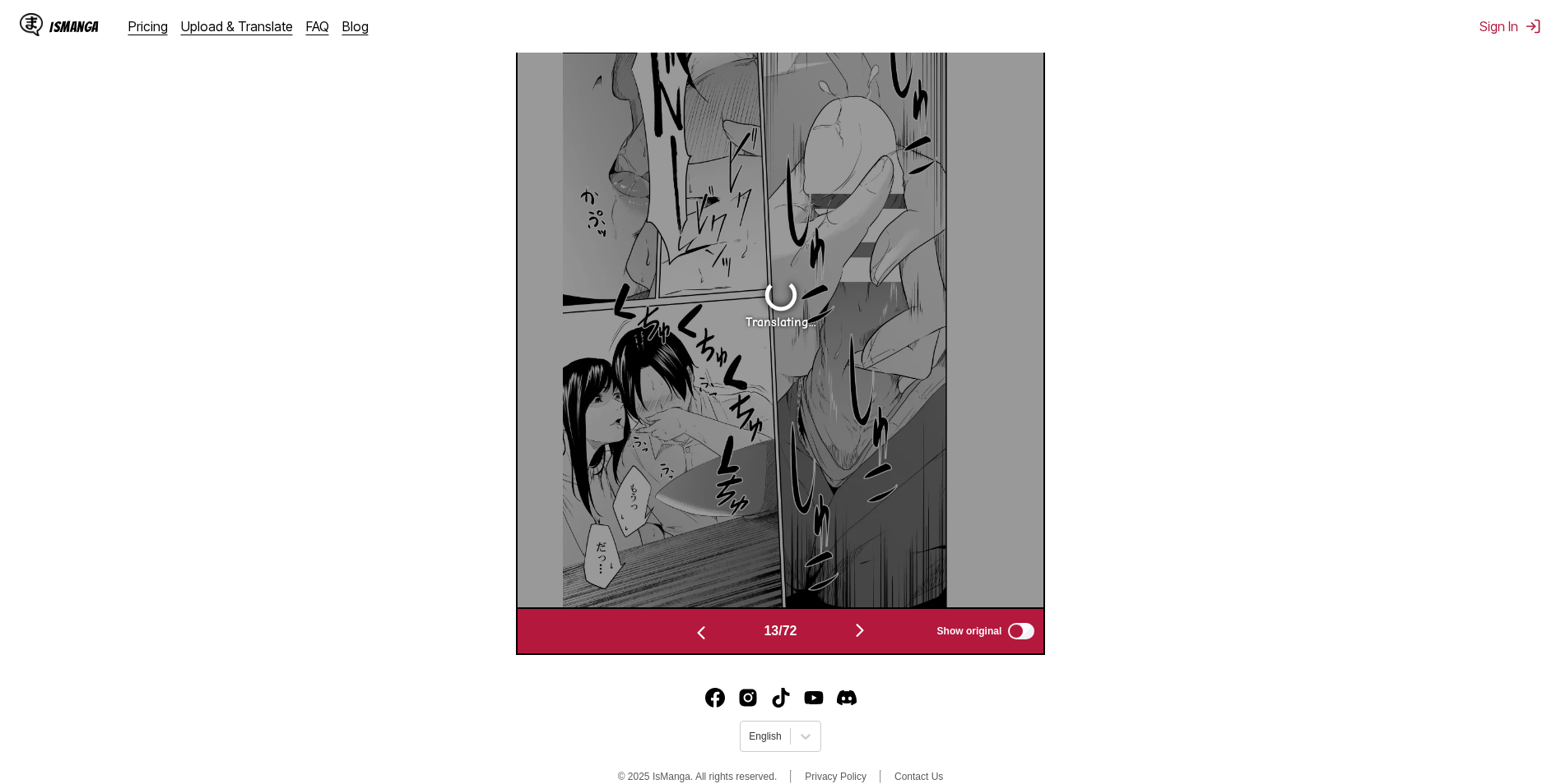
click at [856, 626] on img "button" at bounding box center [860, 631] width 20 height 20
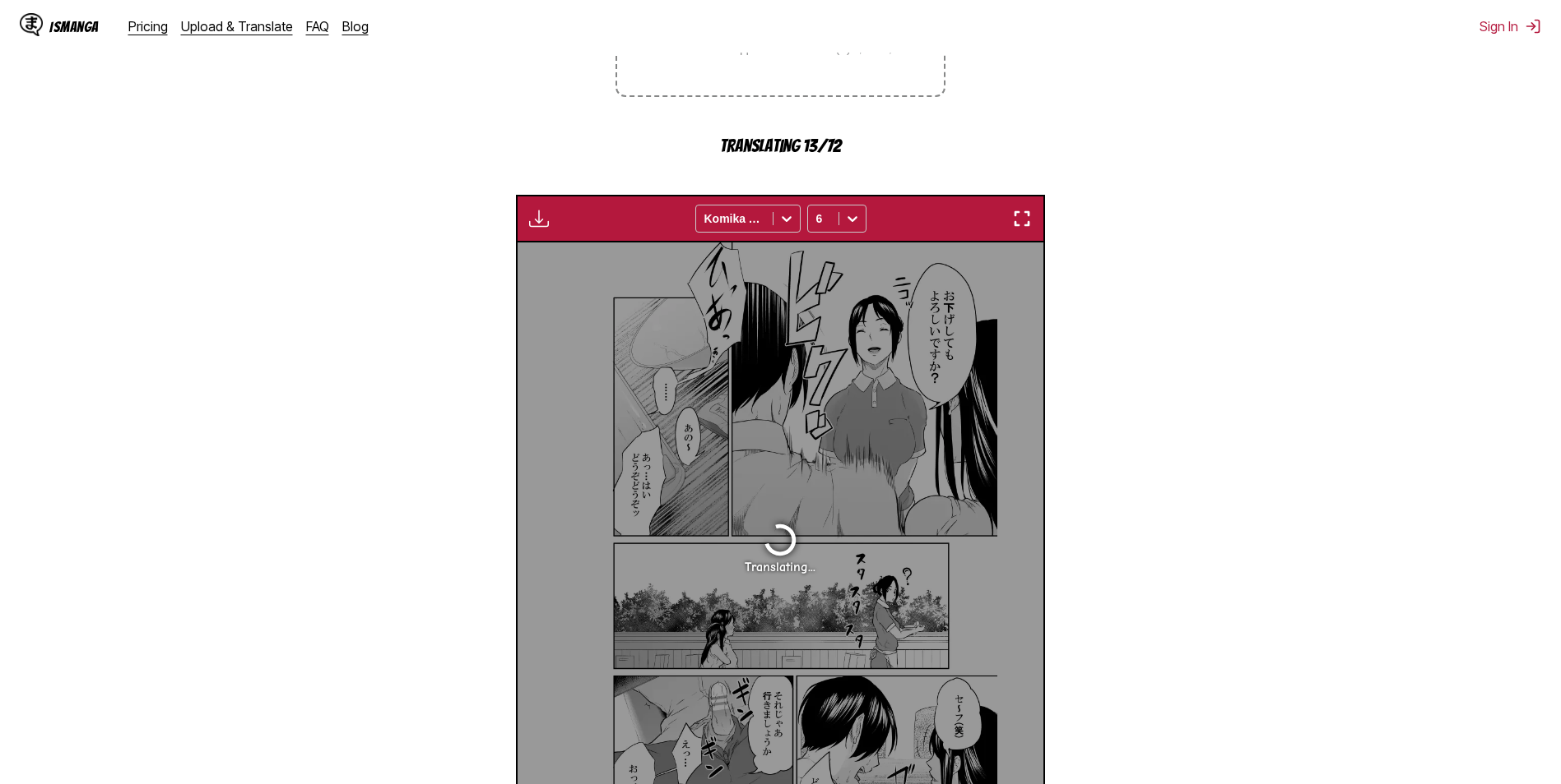
scroll to position [661, 0]
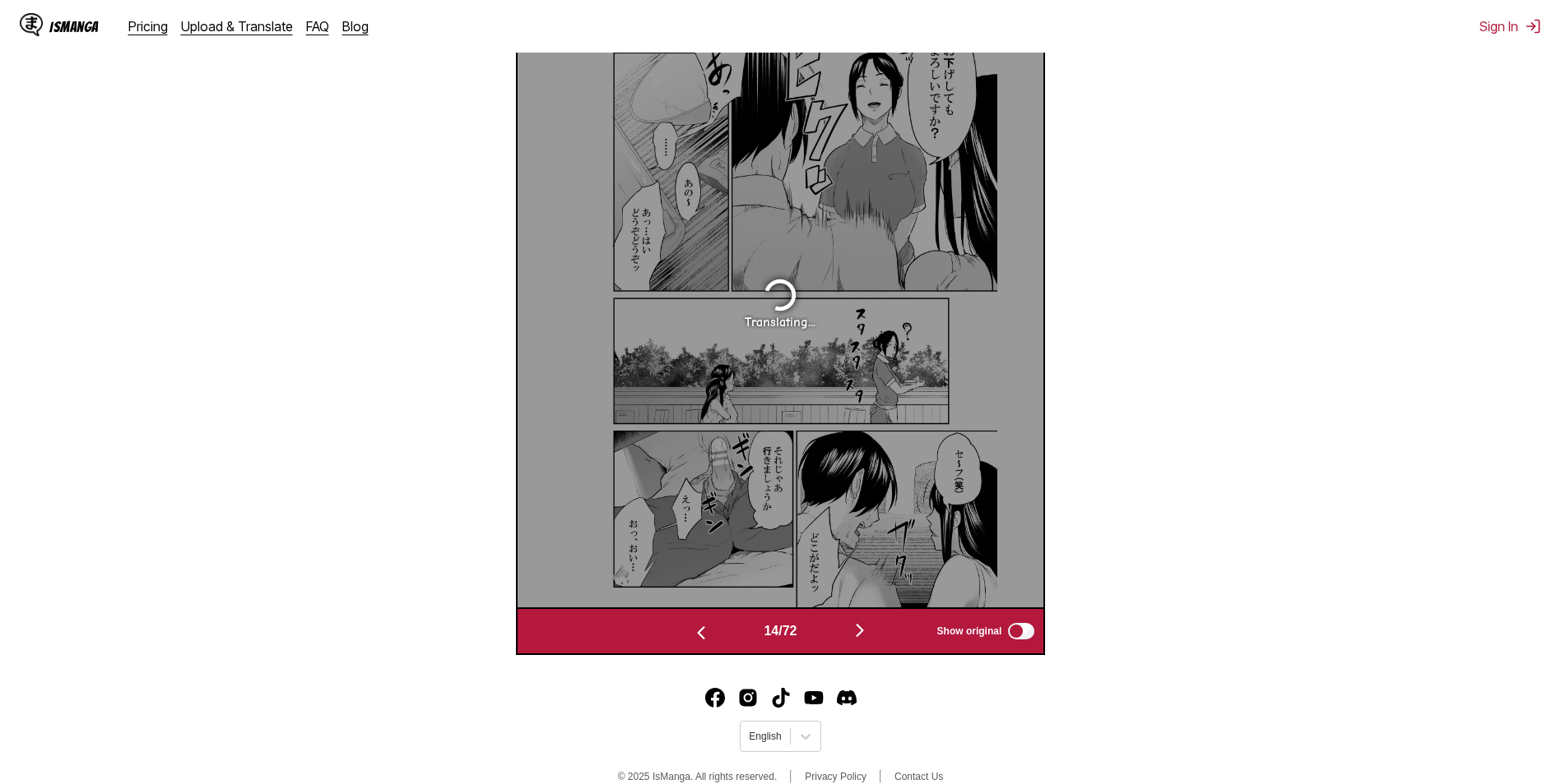
click at [864, 631] on img "button" at bounding box center [860, 631] width 20 height 20
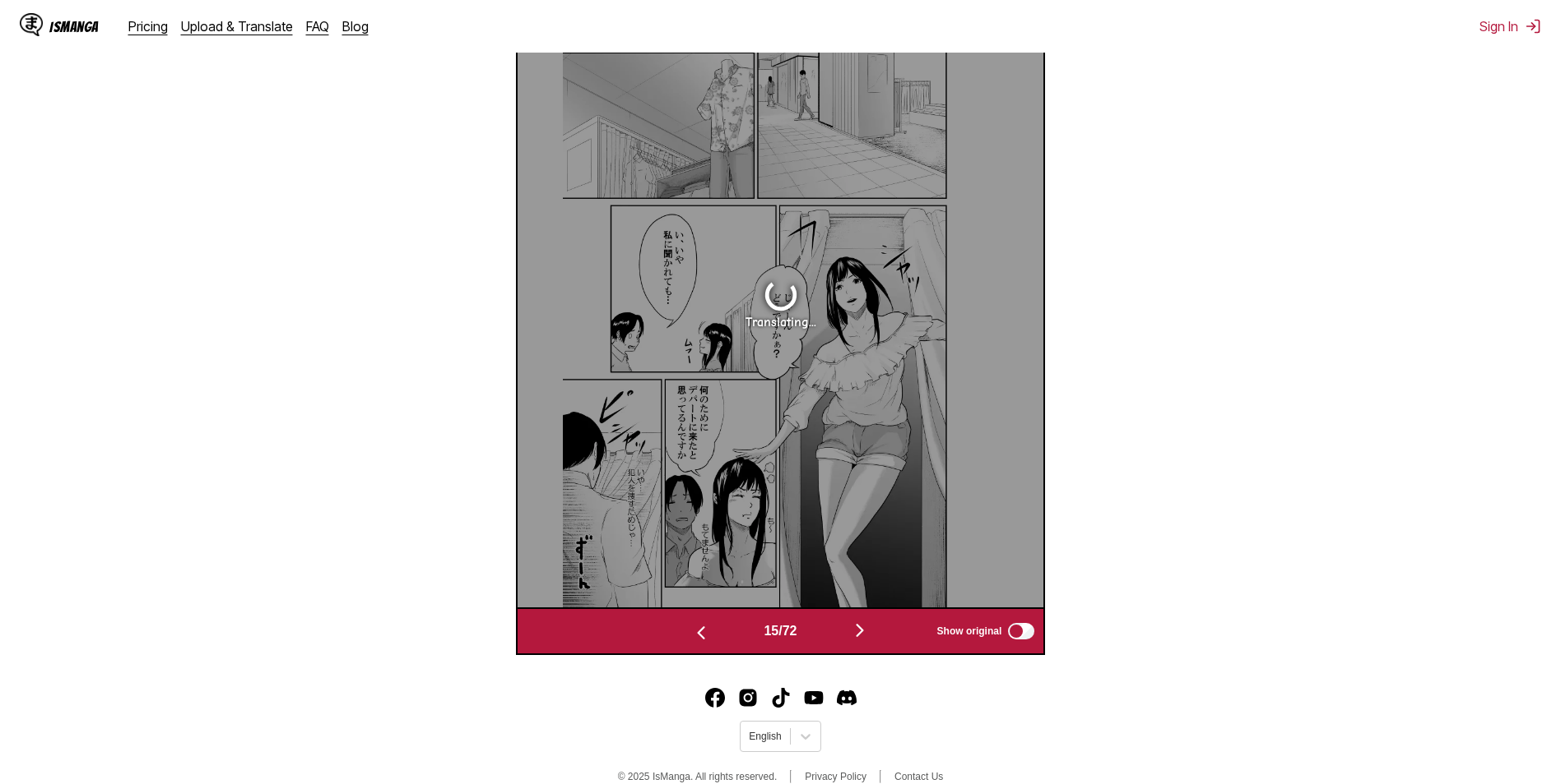
click at [858, 627] on img "button" at bounding box center [860, 631] width 20 height 20
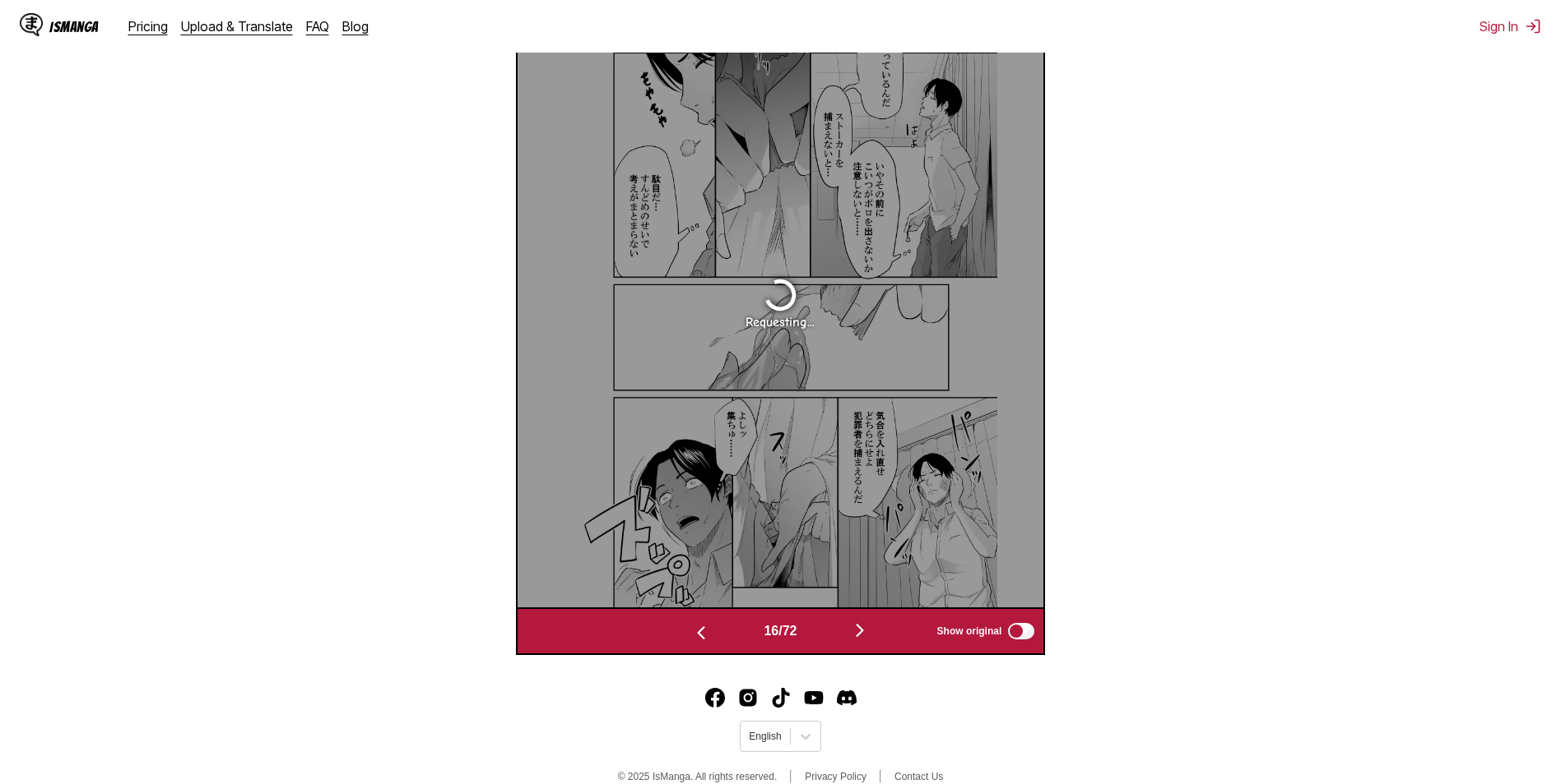
click at [854, 622] on img "button" at bounding box center [860, 631] width 20 height 20
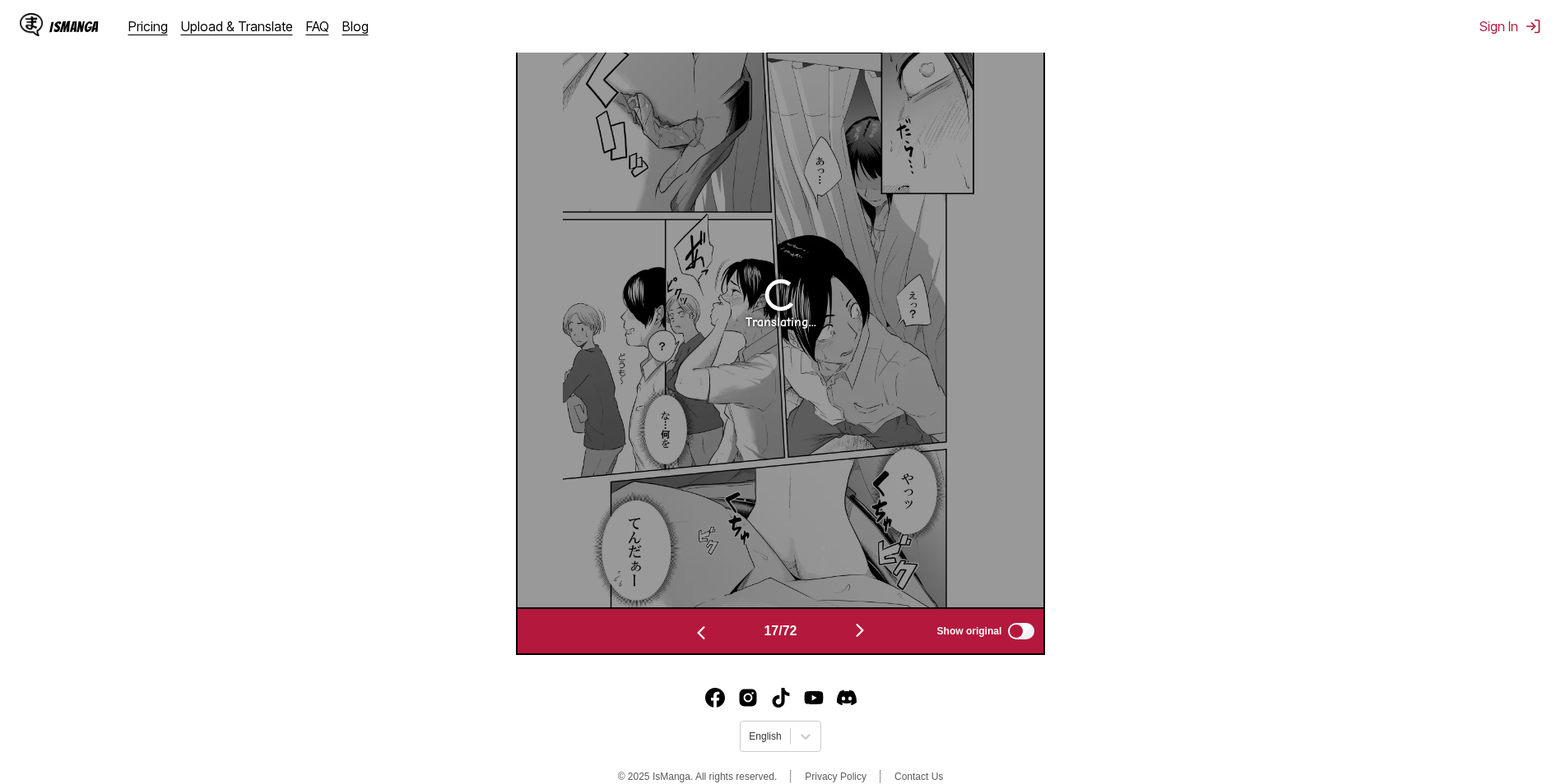
click at [853, 621] on button "button" at bounding box center [860, 632] width 99 height 24
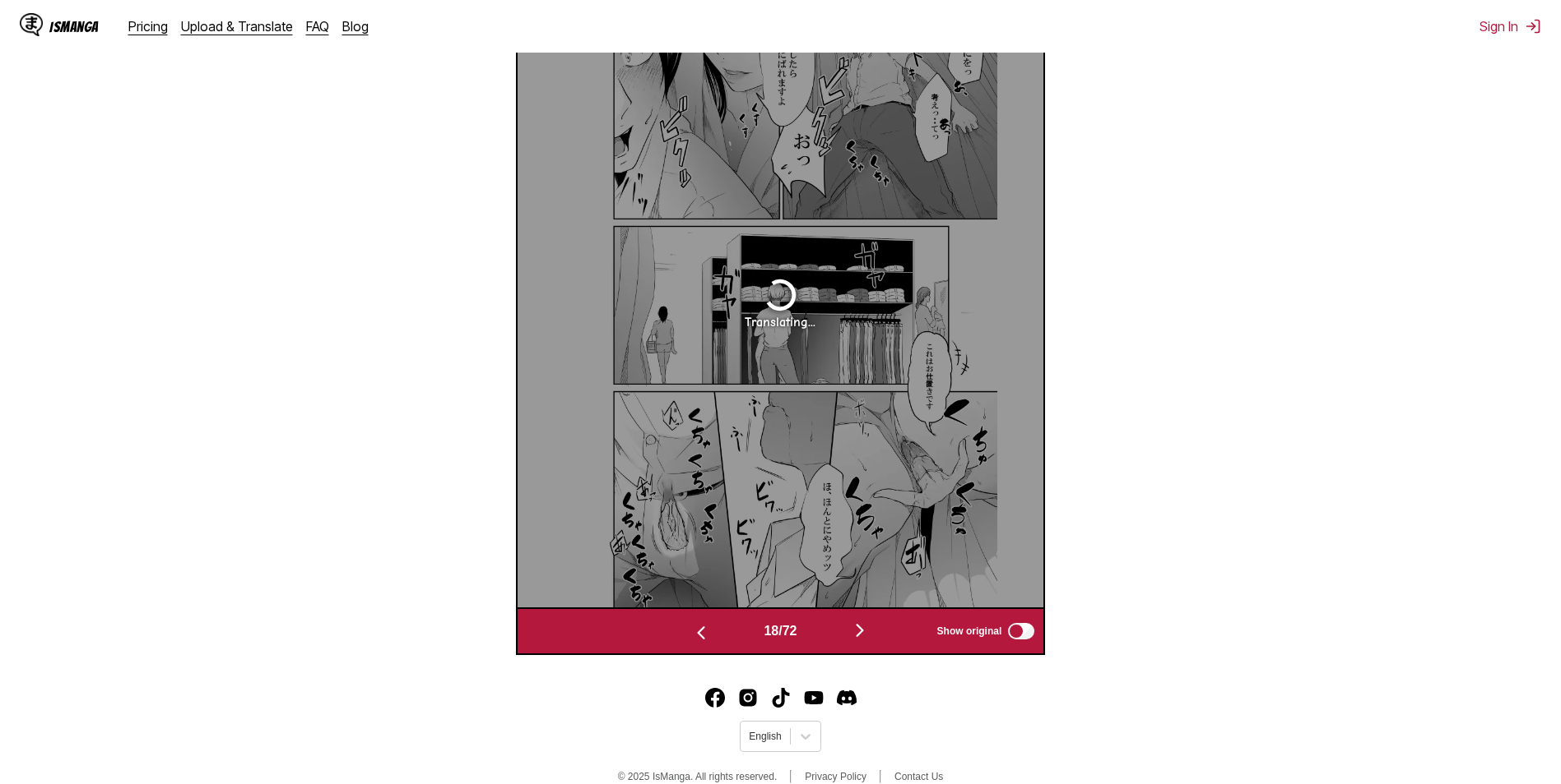
click at [853, 621] on button "button" at bounding box center [860, 632] width 99 height 24
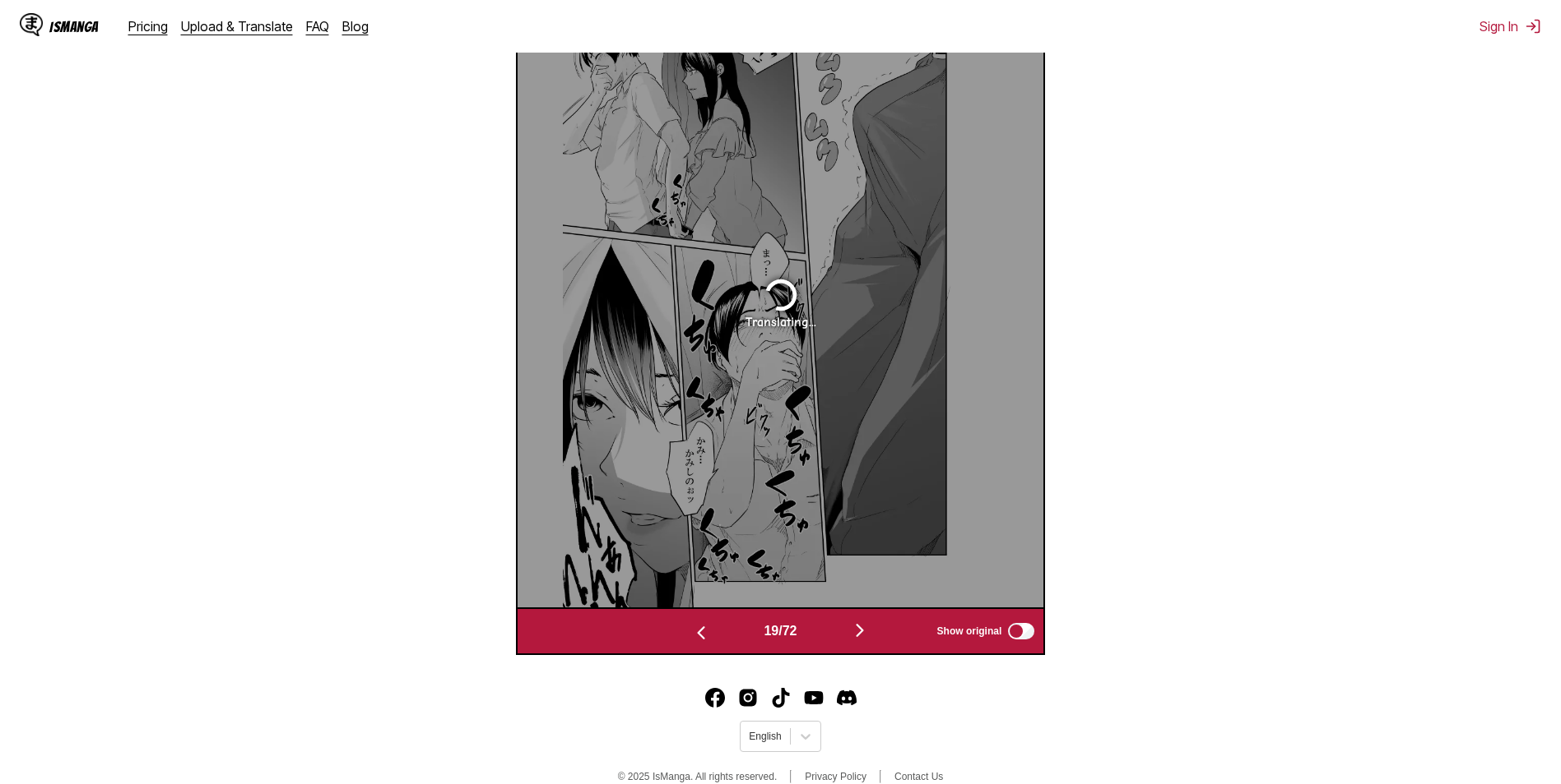
click at [853, 621] on button "button" at bounding box center [860, 632] width 99 height 24
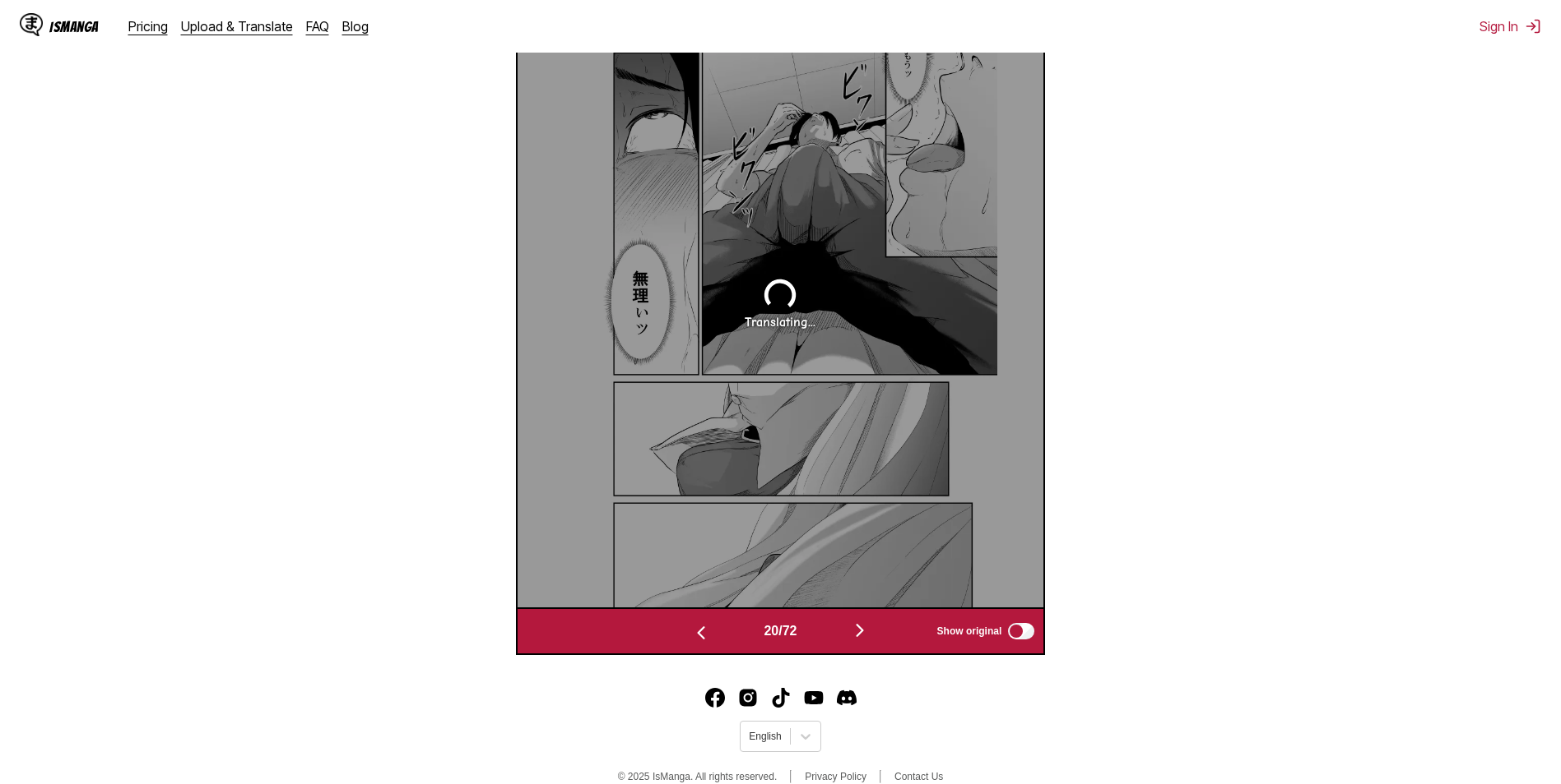
click at [853, 621] on button "button" at bounding box center [860, 632] width 99 height 24
